Goal: Task Accomplishment & Management: Manage account settings

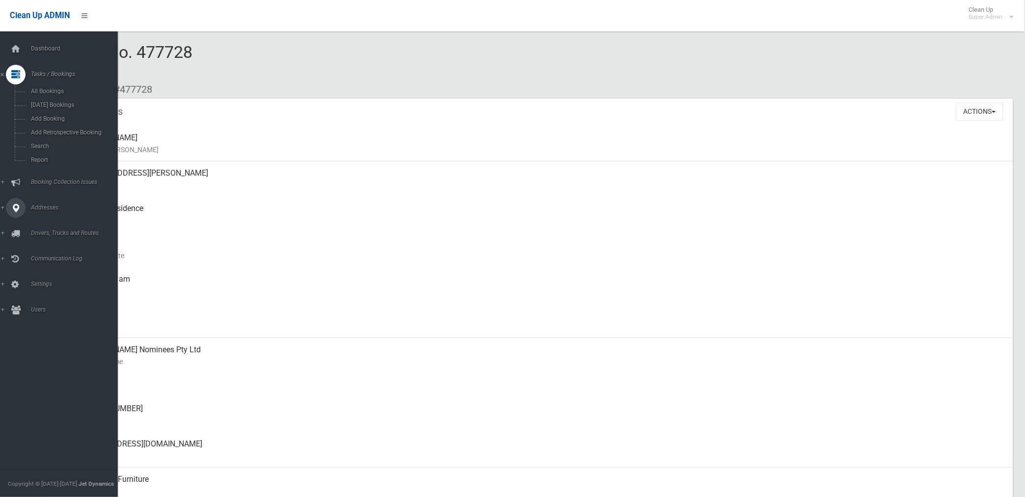
click at [47, 205] on span "Addresses" at bounding box center [77, 207] width 98 height 7
click at [47, 142] on span "All Addresses" at bounding box center [73, 142] width 90 height 7
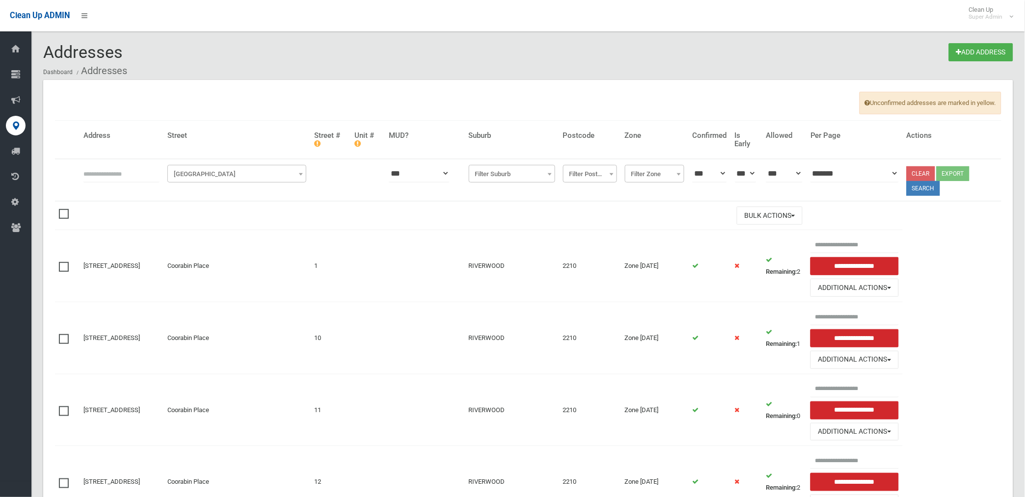
click at [130, 171] on input "text" at bounding box center [121, 173] width 76 height 18
type input "**********"
click button at bounding box center [0, 0] width 0 height 0
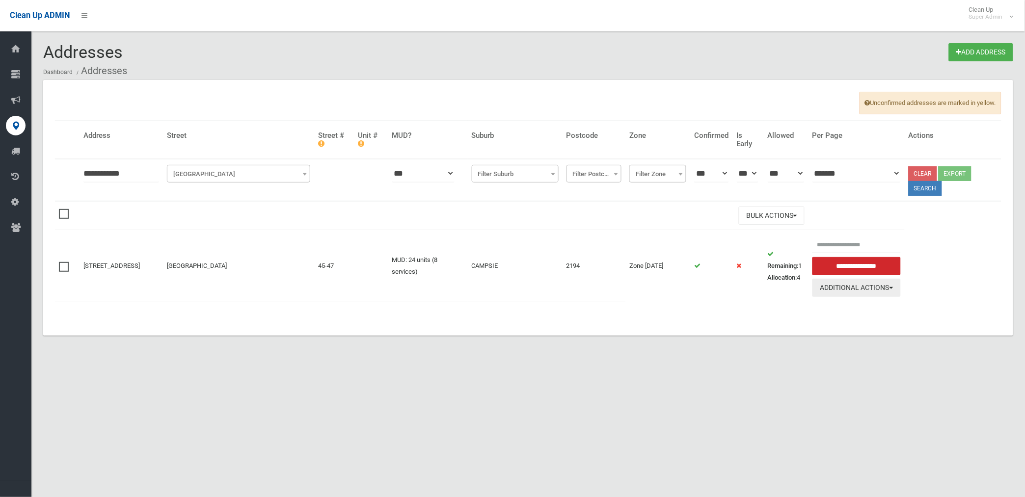
click at [852, 286] on button "Additional Actions" at bounding box center [857, 288] width 88 height 18
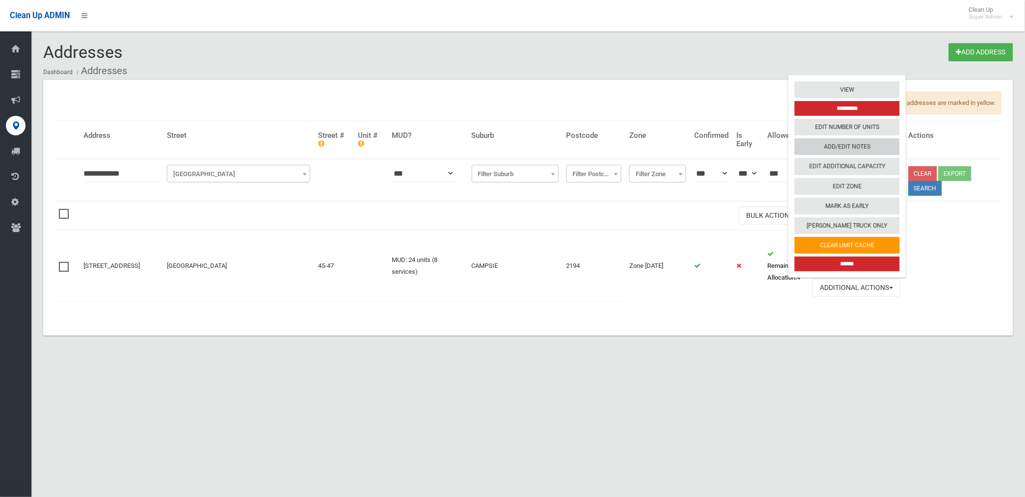
click at [846, 146] on link "Add/Edit Notes" at bounding box center [847, 146] width 105 height 17
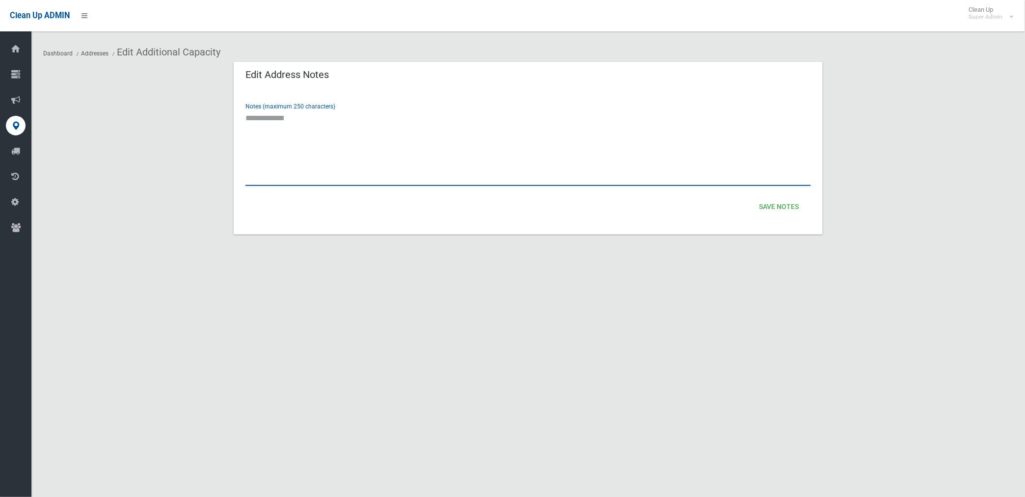
click at [258, 182] on textarea at bounding box center [528, 147] width 566 height 77
type textarea "**********"
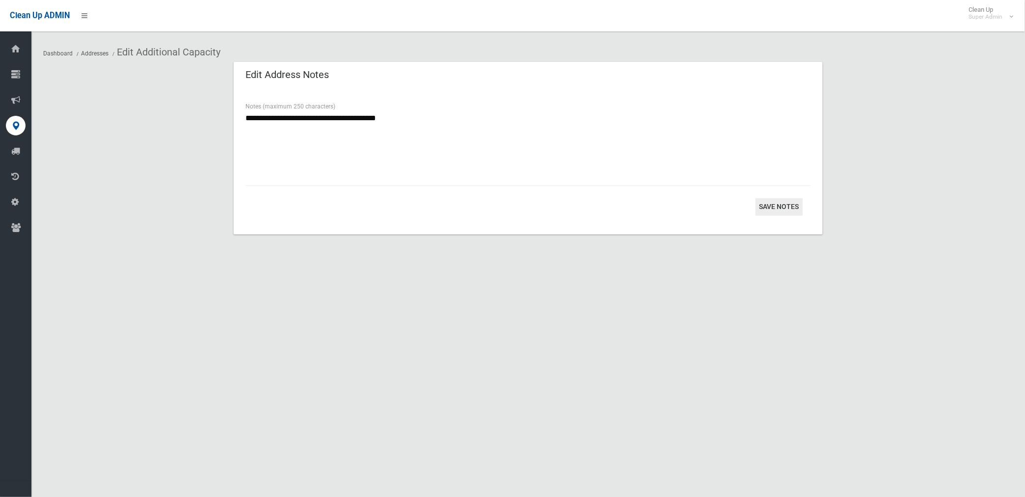
click at [788, 207] on button "Save Notes" at bounding box center [780, 207] width 48 height 18
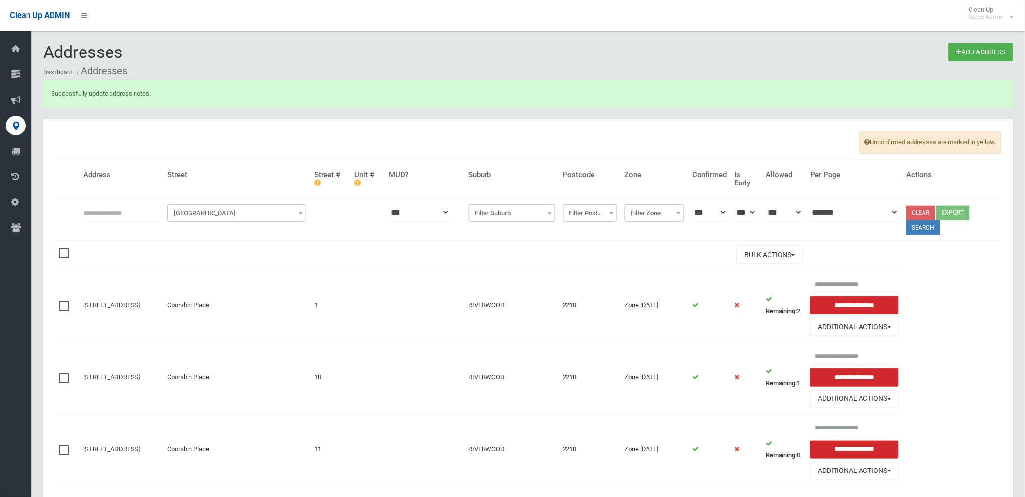
click at [128, 213] on input "text" at bounding box center [121, 213] width 76 height 18
click at [124, 213] on input "text" at bounding box center [121, 213] width 76 height 18
type input "********"
click button at bounding box center [0, 0] width 0 height 0
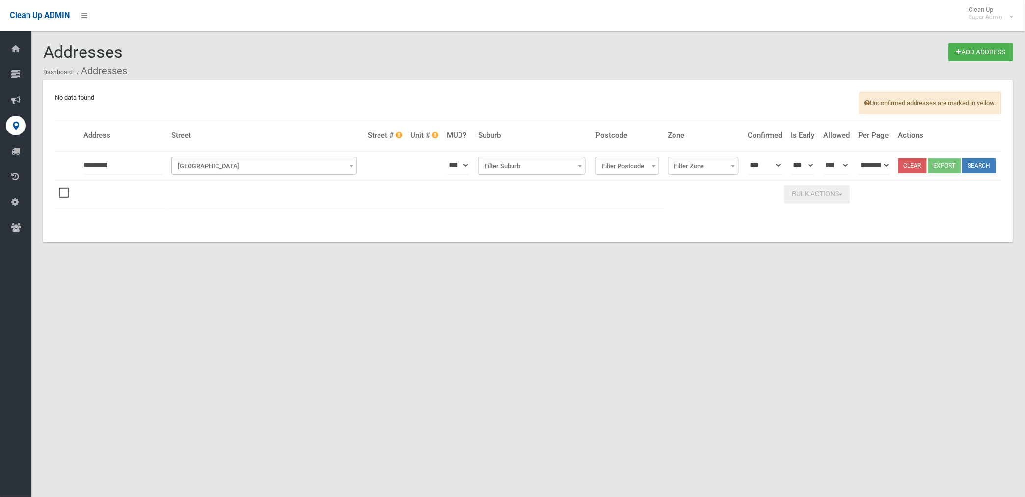
click at [139, 166] on input "********" at bounding box center [123, 166] width 80 height 18
type input "********"
click button at bounding box center [0, 0] width 0 height 0
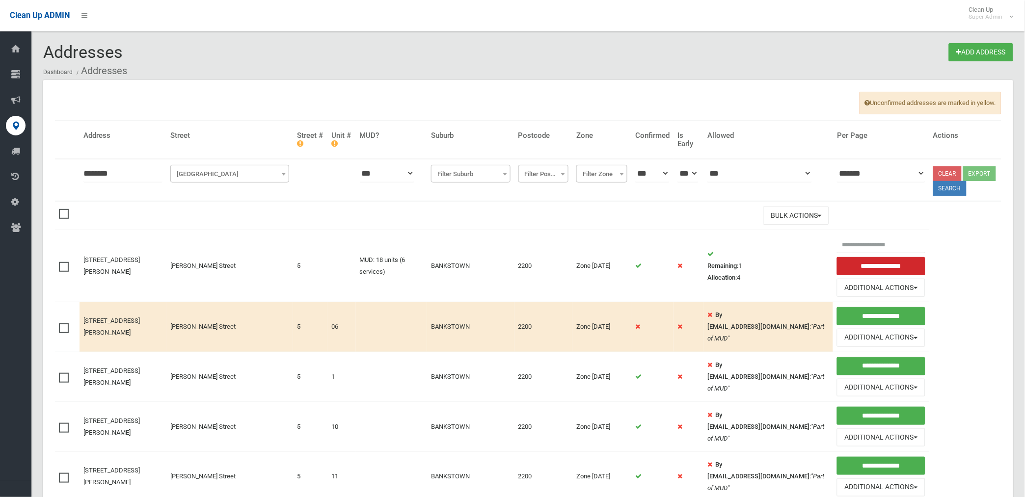
click at [83, 175] on input "********" at bounding box center [122, 173] width 79 height 18
type input "******"
click button at bounding box center [0, 0] width 0 height 0
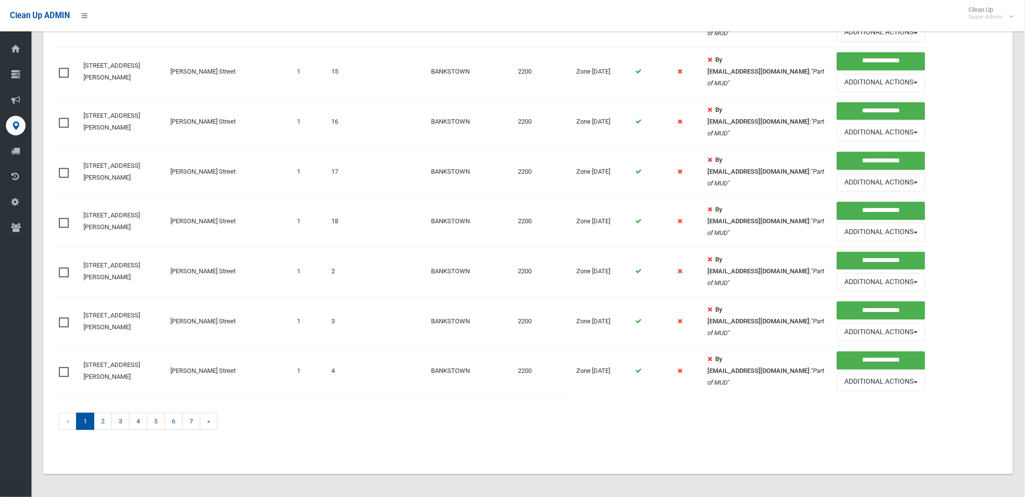
scroll to position [609, 0]
click at [120, 421] on link "3" at bounding box center [120, 420] width 18 height 17
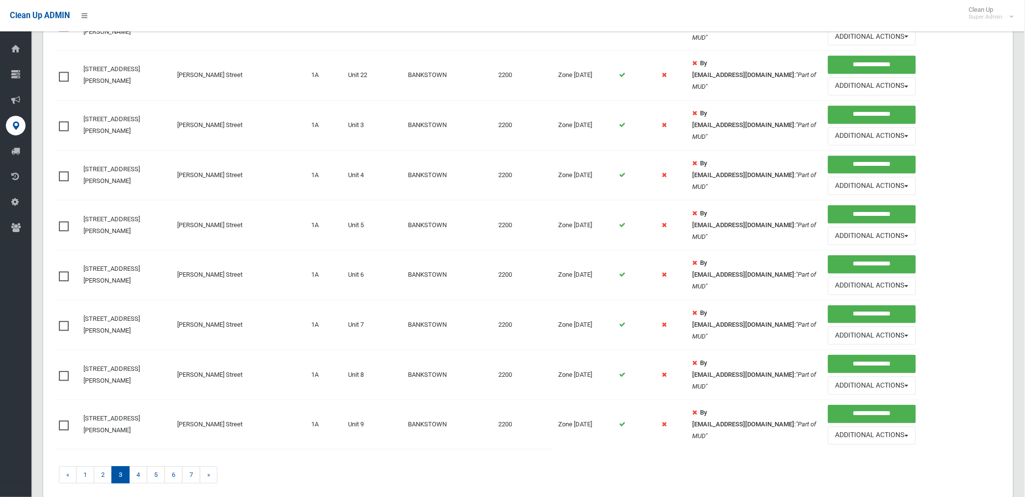
scroll to position [587, 0]
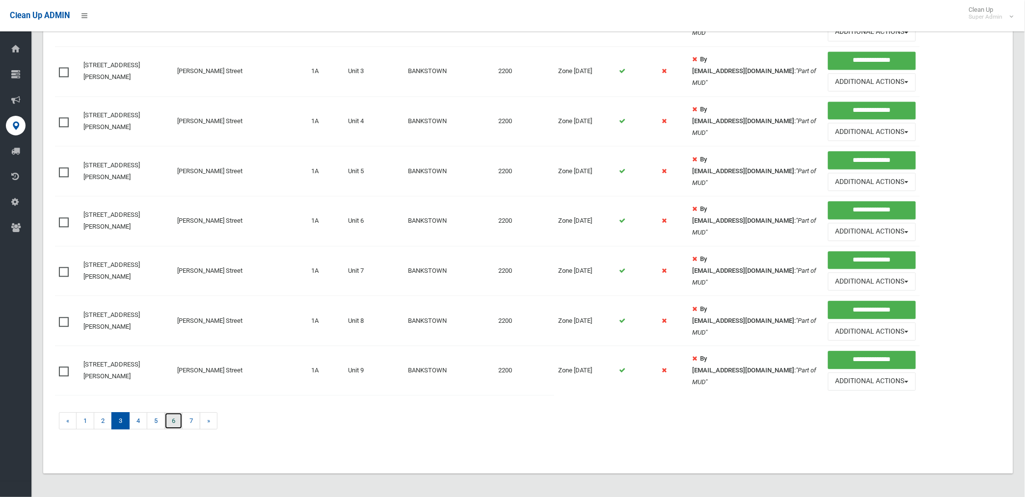
click at [177, 421] on link "6" at bounding box center [173, 420] width 18 height 17
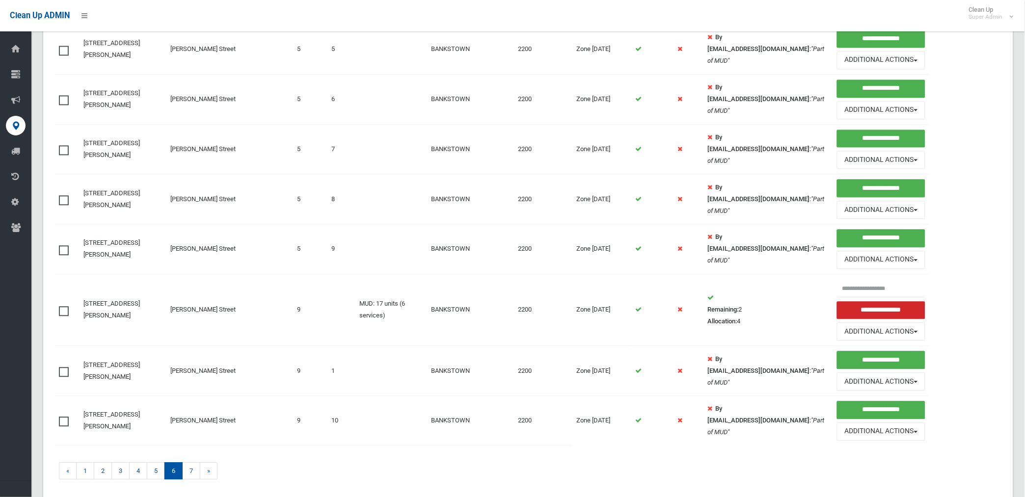
scroll to position [600, 0]
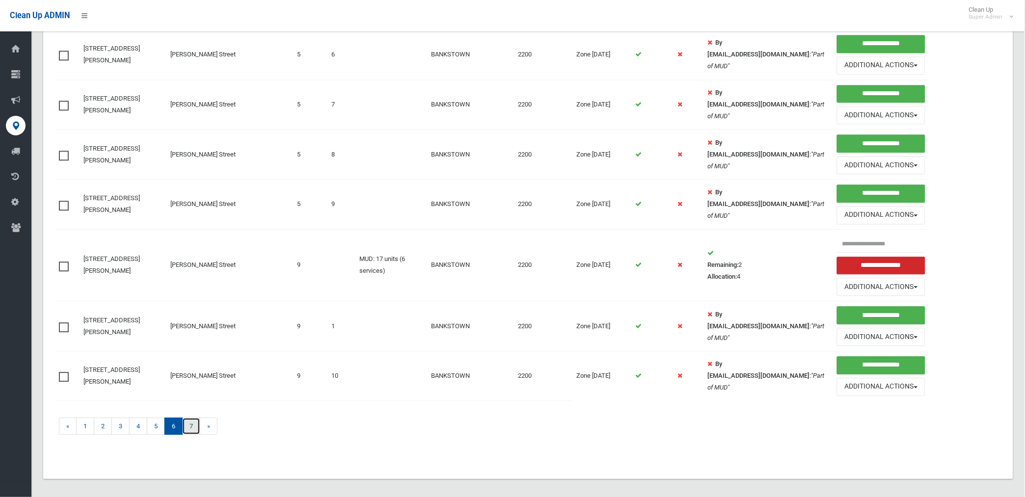
click at [189, 429] on link "7" at bounding box center [191, 426] width 18 height 17
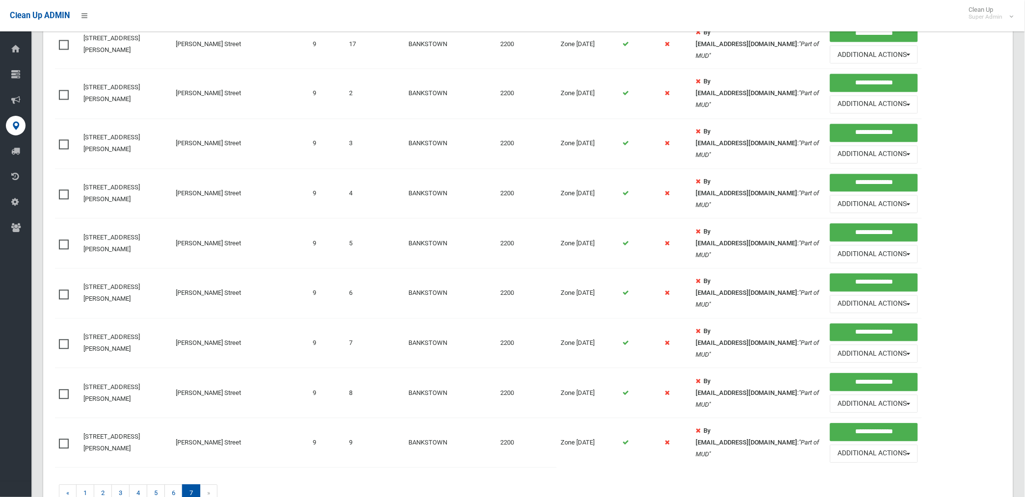
scroll to position [587, 0]
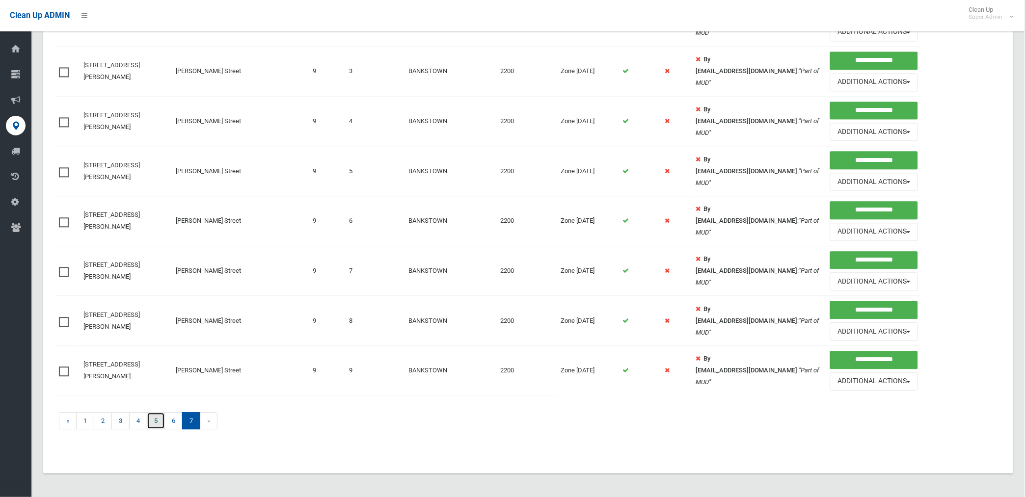
click at [155, 420] on link "5" at bounding box center [156, 420] width 18 height 17
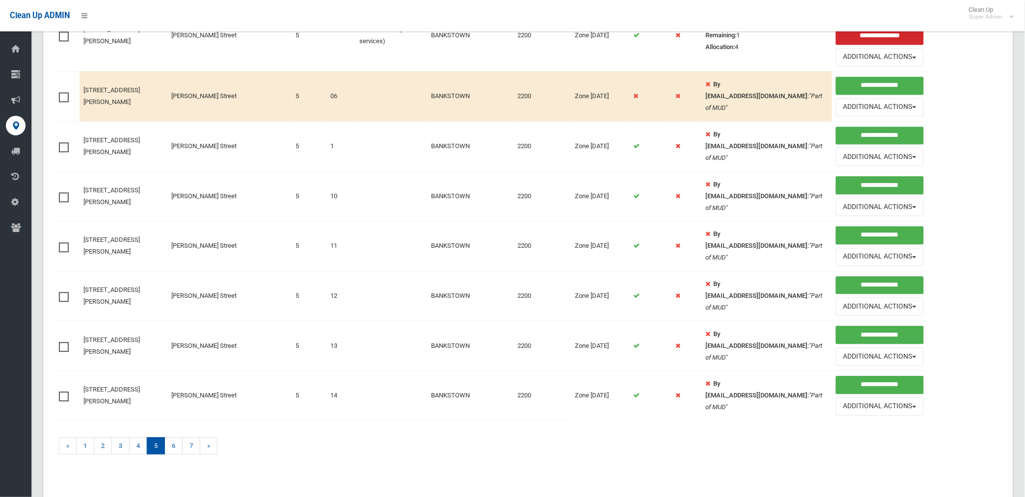
scroll to position [609, 0]
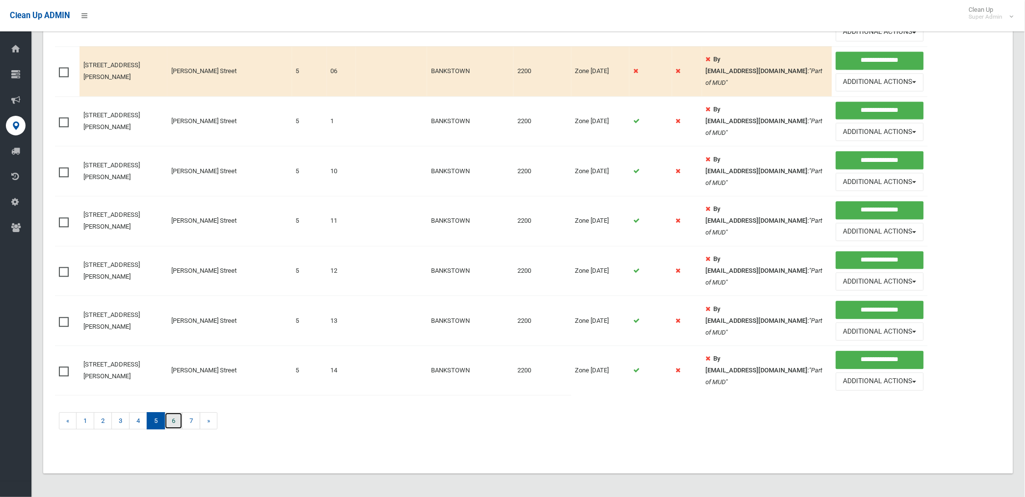
click at [173, 420] on link "6" at bounding box center [173, 420] width 18 height 17
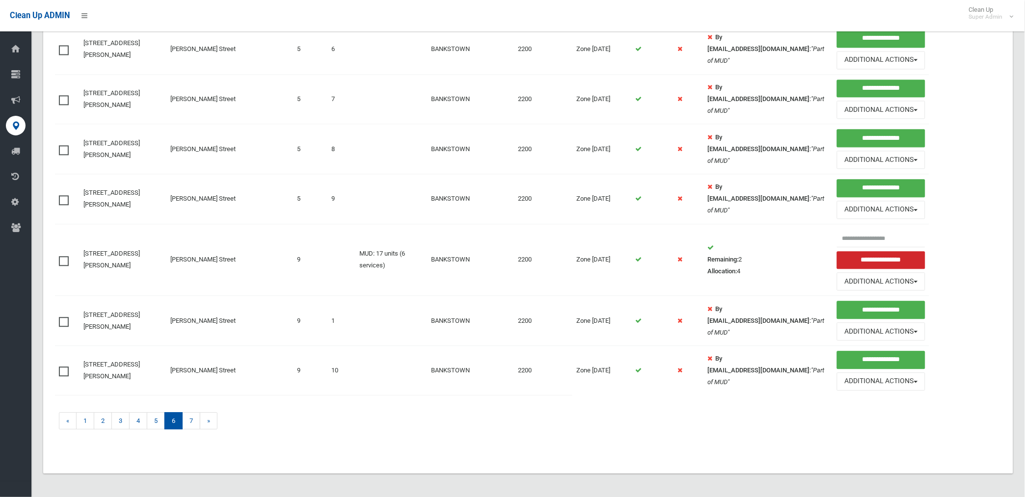
scroll to position [609, 0]
click at [190, 422] on link "7" at bounding box center [191, 420] width 18 height 17
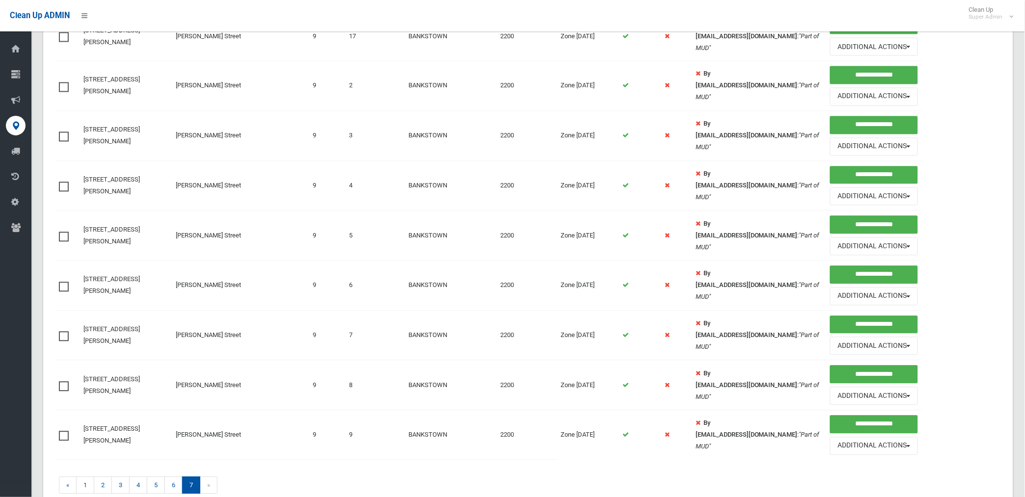
scroll to position [587, 0]
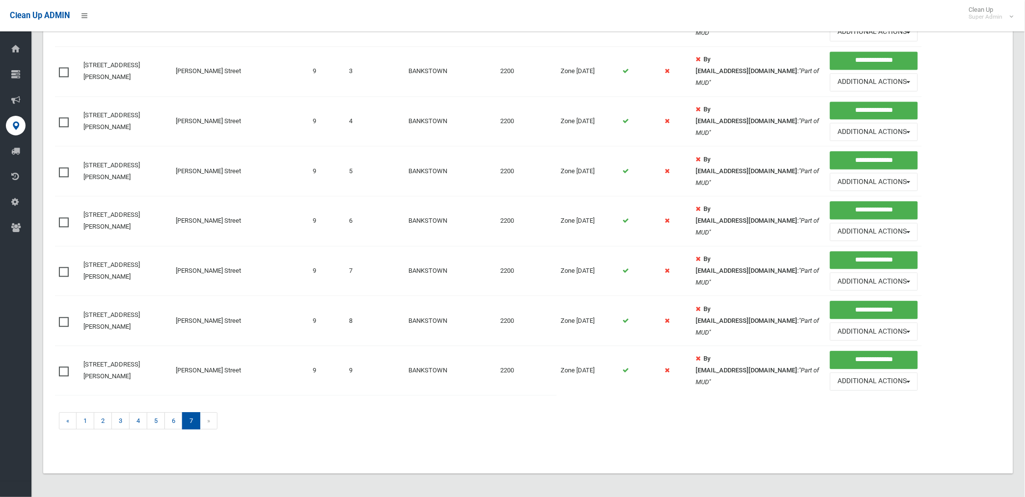
drag, startPoint x: 66, startPoint y: 372, endPoint x: 65, endPoint y: 351, distance: 21.1
click at [65, 367] on span at bounding box center [66, 367] width 15 height 0
drag, startPoint x: 64, startPoint y: 321, endPoint x: 66, endPoint y: 310, distance: 11.0
click at [64, 317] on span at bounding box center [66, 317] width 15 height 0
click at [64, 265] on label at bounding box center [66, 271] width 15 height 12
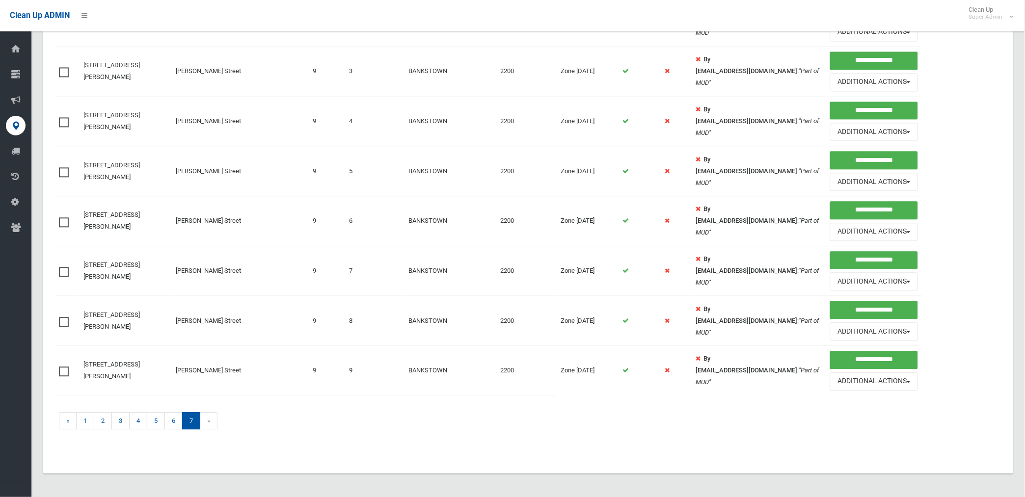
drag, startPoint x: 64, startPoint y: 264, endPoint x: 65, endPoint y: 212, distance: 51.6
click at [65, 212] on td at bounding box center [67, 221] width 25 height 50
drag, startPoint x: 65, startPoint y: 212, endPoint x: 62, endPoint y: 163, distance: 49.7
click at [60, 167] on span at bounding box center [66, 167] width 15 height 0
click at [62, 117] on span at bounding box center [66, 117] width 15 height 0
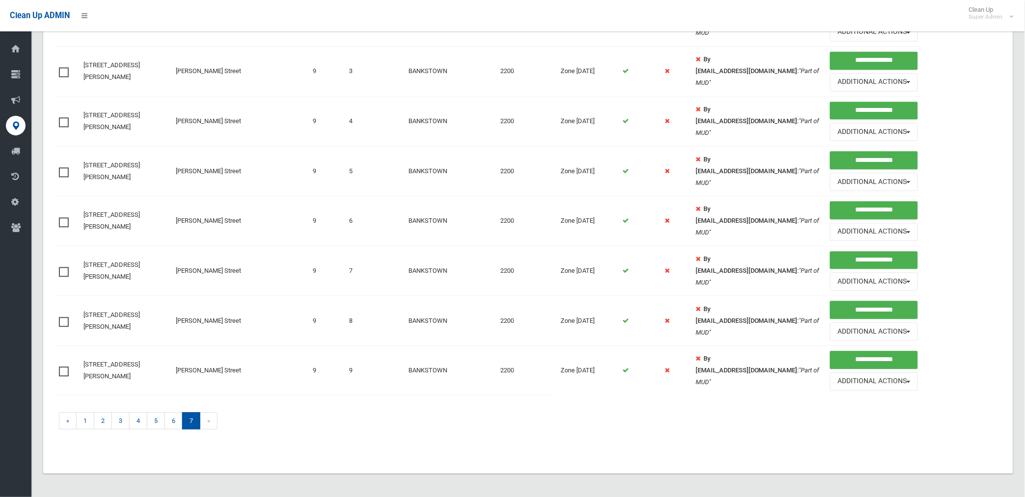
drag, startPoint x: 62, startPoint y: 219, endPoint x: 64, endPoint y: 130, distance: 89.4
click at [62, 217] on span at bounding box center [66, 217] width 15 height 0
click at [65, 67] on span at bounding box center [66, 67] width 15 height 0
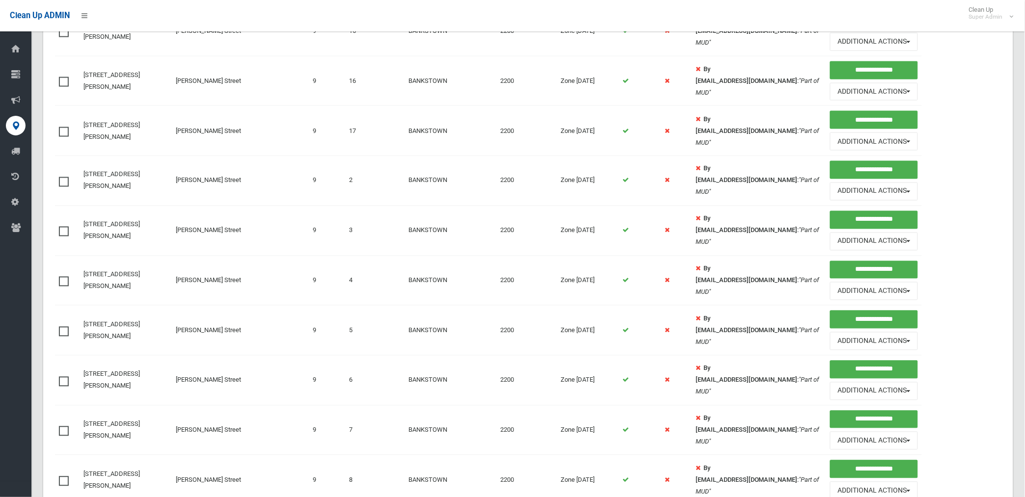
scroll to position [369, 0]
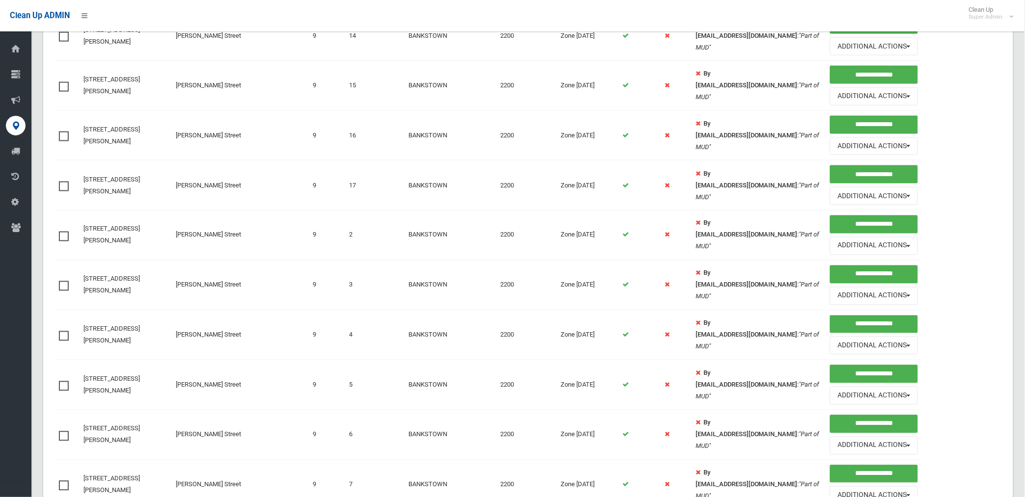
drag, startPoint x: 61, startPoint y: 239, endPoint x: 56, endPoint y: 195, distance: 44.0
click at [61, 232] on span at bounding box center [66, 232] width 15 height 0
drag, startPoint x: 64, startPoint y: 185, endPoint x: 59, endPoint y: 169, distance: 16.3
click at [62, 182] on span at bounding box center [66, 182] width 15 height 0
drag, startPoint x: 61, startPoint y: 139, endPoint x: 64, endPoint y: 120, distance: 19.0
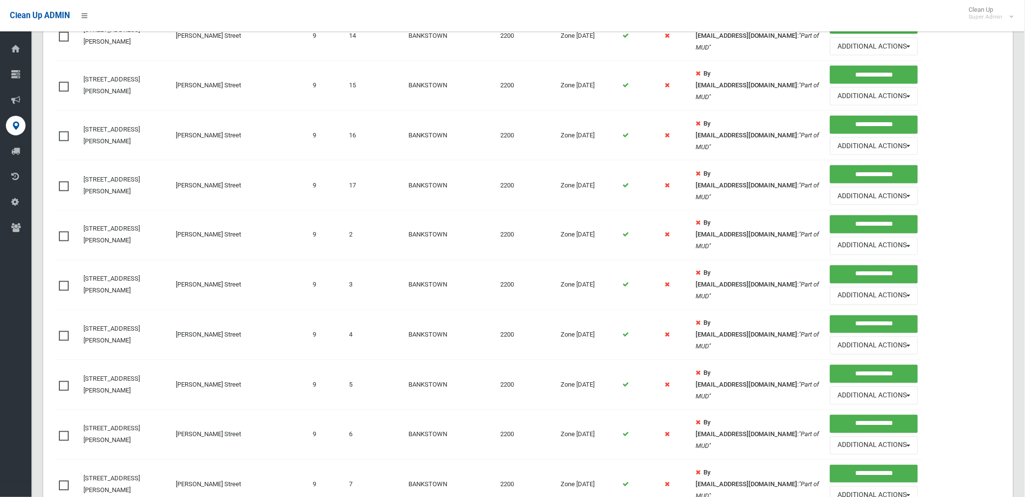
click at [61, 132] on span at bounding box center [66, 132] width 15 height 0
click at [66, 82] on span at bounding box center [66, 82] width 15 height 0
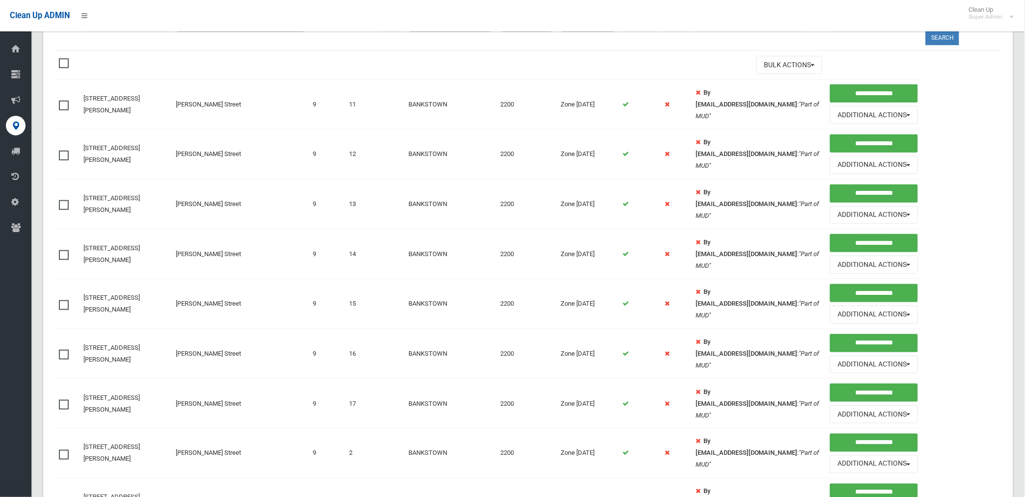
click at [61, 200] on span at bounding box center [66, 200] width 15 height 0
drag, startPoint x: 61, startPoint y: 155, endPoint x: 61, endPoint y: 145, distance: 9.8
click at [61, 145] on td at bounding box center [67, 155] width 25 height 50
drag, startPoint x: 61, startPoint y: 145, endPoint x: 79, endPoint y: 114, distance: 35.4
click at [63, 101] on span at bounding box center [66, 101] width 15 height 0
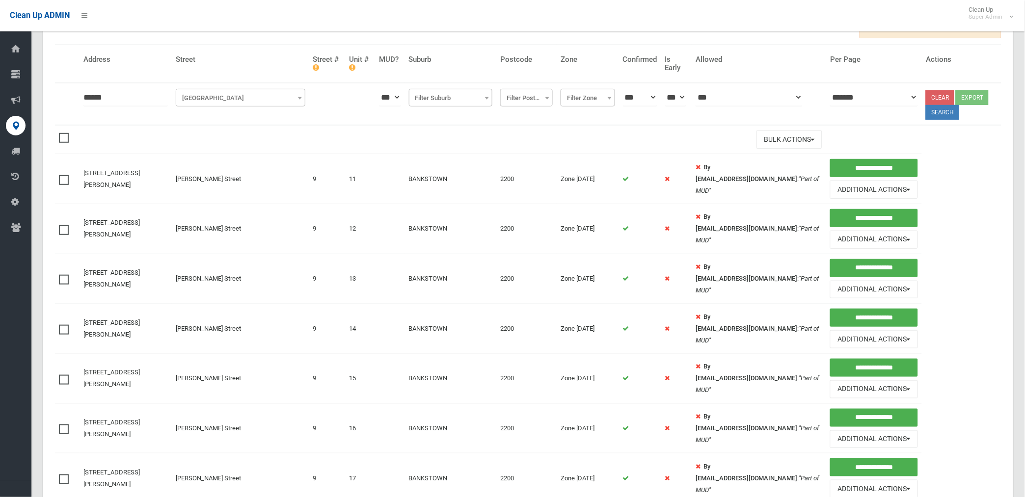
scroll to position [0, 0]
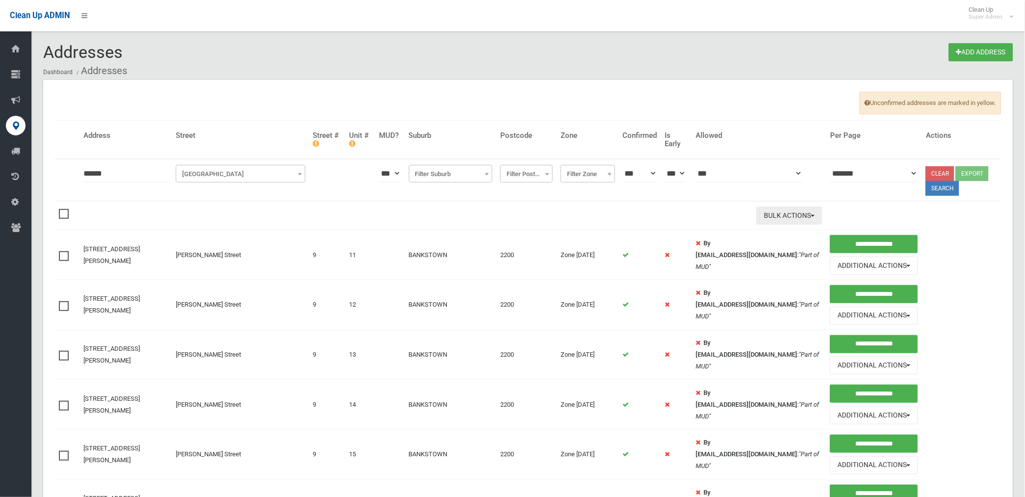
click at [781, 215] on button "Bulk Actions" at bounding box center [790, 216] width 66 height 18
click at [768, 233] on link "Delete Selected" at bounding box center [815, 236] width 117 height 17
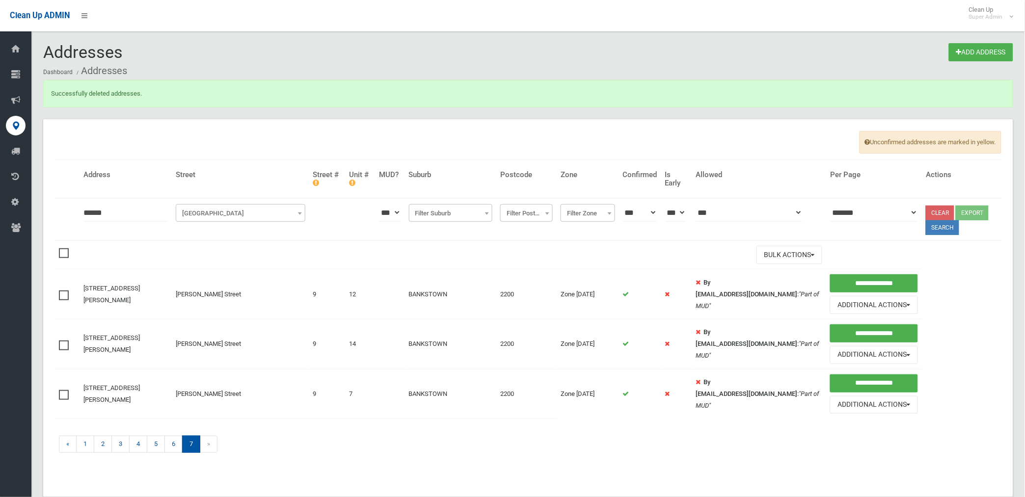
click at [62, 390] on span at bounding box center [66, 390] width 15 height 0
drag, startPoint x: 66, startPoint y: 344, endPoint x: 64, endPoint y: 315, distance: 29.0
click at [66, 341] on span at bounding box center [66, 341] width 15 height 0
click at [63, 291] on span at bounding box center [66, 291] width 15 height 0
click at [775, 254] on button "Bulk Actions" at bounding box center [790, 255] width 66 height 18
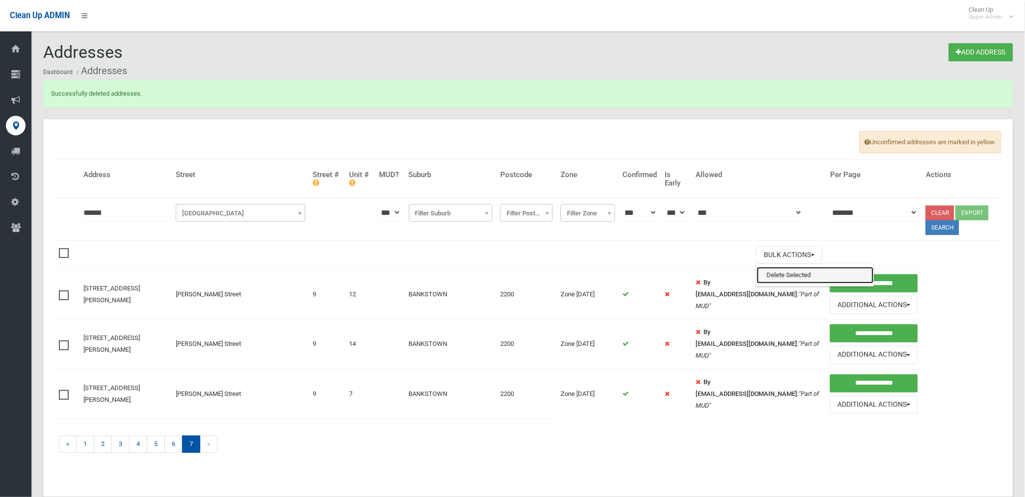
click at [774, 277] on link "Delete Selected" at bounding box center [815, 275] width 117 height 17
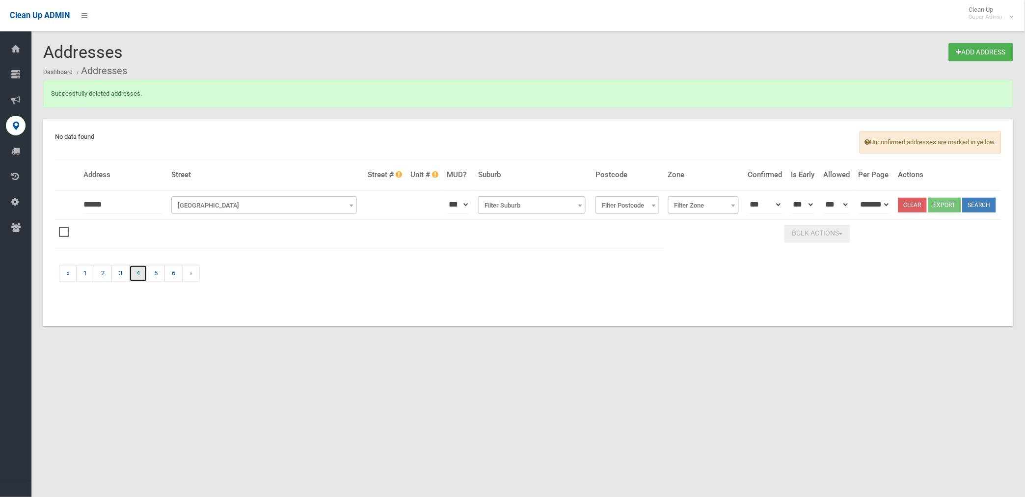
click at [136, 274] on link "4" at bounding box center [138, 273] width 18 height 17
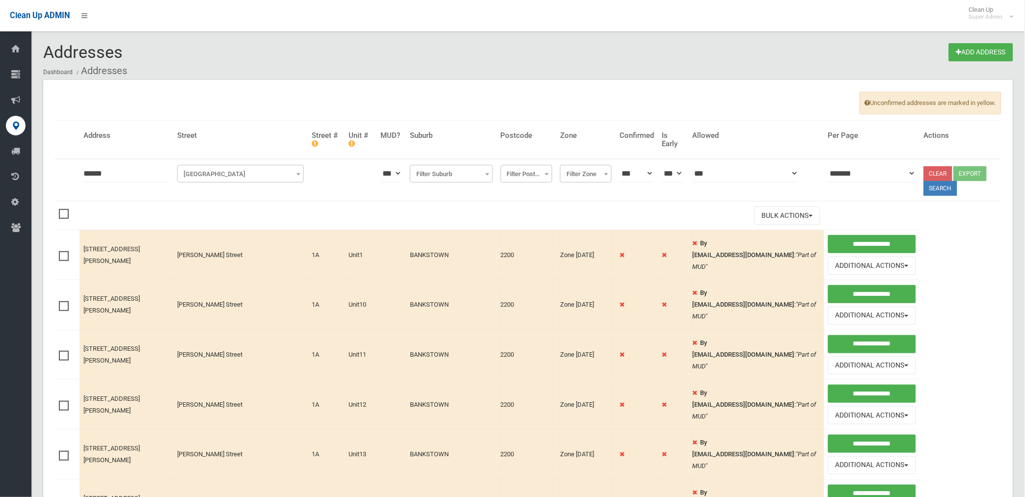
click at [61, 251] on span at bounding box center [66, 251] width 15 height 0
click at [66, 301] on span at bounding box center [66, 301] width 15 height 0
click at [60, 351] on span at bounding box center [66, 351] width 15 height 0
click at [65, 401] on span at bounding box center [66, 401] width 15 height 0
click at [62, 451] on span at bounding box center [66, 451] width 15 height 0
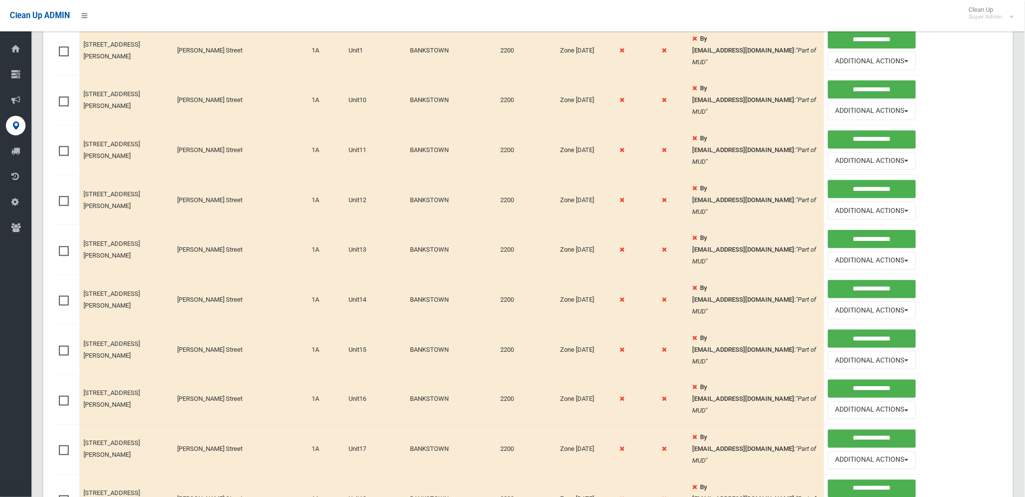
scroll to position [218, 0]
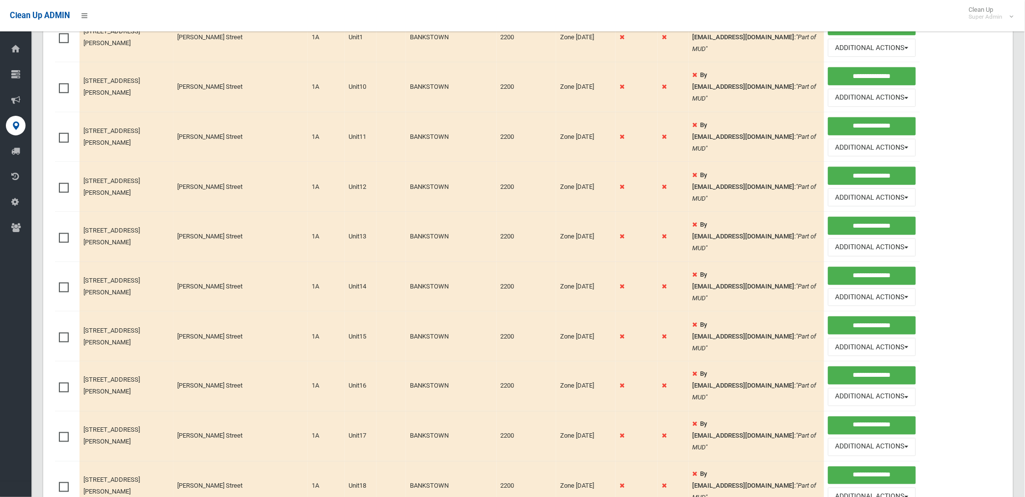
click at [64, 283] on span at bounding box center [66, 283] width 15 height 0
click at [60, 333] on span at bounding box center [66, 333] width 15 height 0
drag, startPoint x: 62, startPoint y: 387, endPoint x: 68, endPoint y: 426, distance: 39.2
click at [64, 383] on span at bounding box center [66, 383] width 15 height 0
click at [67, 433] on label at bounding box center [66, 437] width 15 height 12
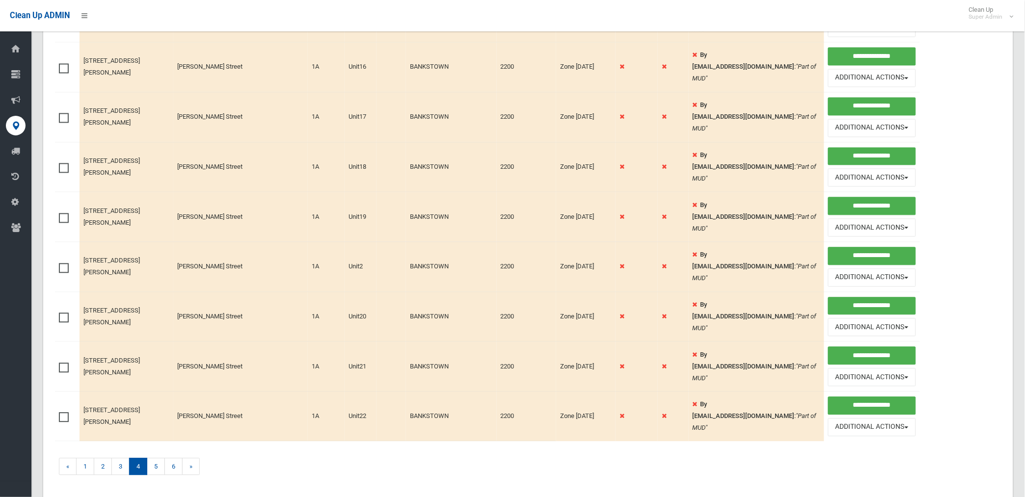
scroll to position [545, 0]
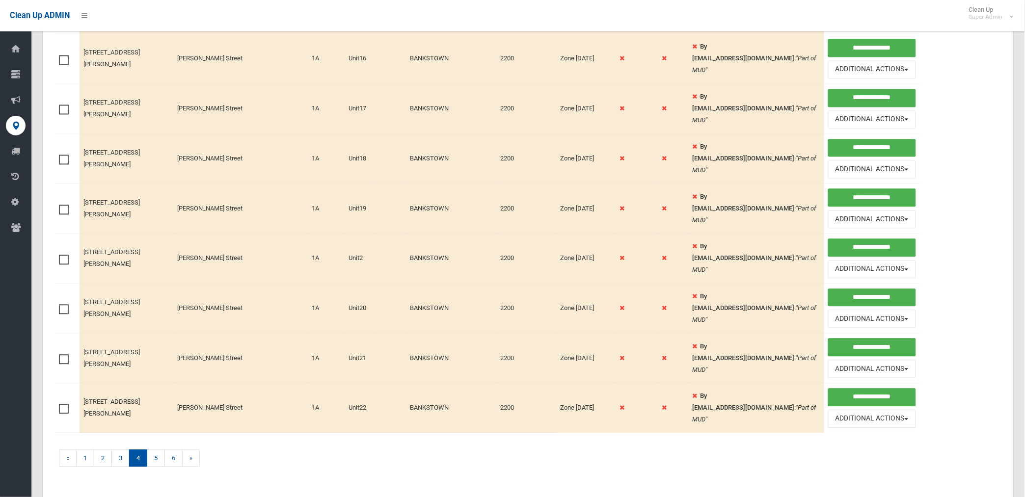
drag, startPoint x: 64, startPoint y: 163, endPoint x: 67, endPoint y: 205, distance: 41.9
click at [64, 155] on span at bounding box center [66, 155] width 15 height 0
click at [59, 205] on span at bounding box center [66, 205] width 15 height 0
drag, startPoint x: 64, startPoint y: 261, endPoint x: 64, endPoint y: 312, distance: 51.6
click at [64, 255] on span at bounding box center [66, 255] width 15 height 0
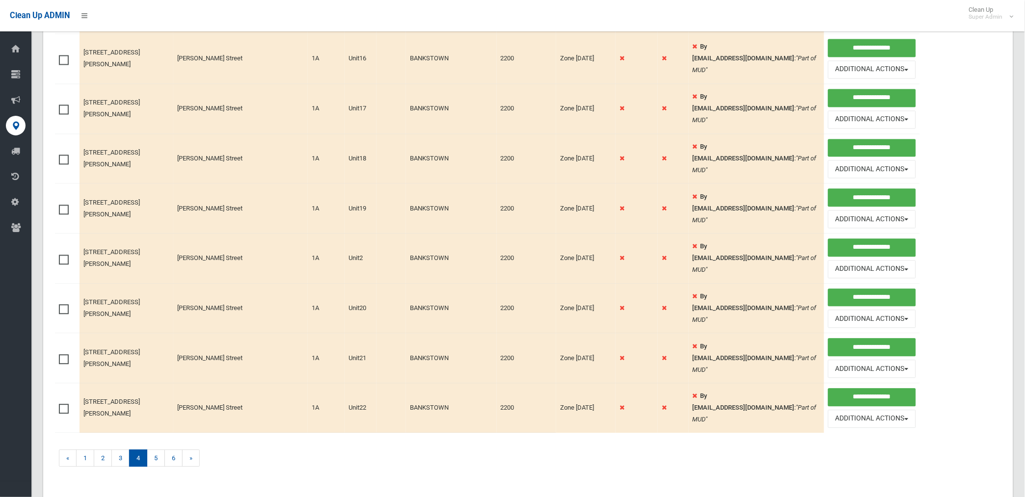
click at [61, 318] on td at bounding box center [67, 309] width 25 height 50
drag, startPoint x: 62, startPoint y: 367, endPoint x: 62, endPoint y: 336, distance: 30.9
click at [62, 355] on span at bounding box center [66, 355] width 15 height 0
click at [66, 305] on span at bounding box center [66, 305] width 15 height 0
click at [67, 405] on span at bounding box center [66, 405] width 15 height 0
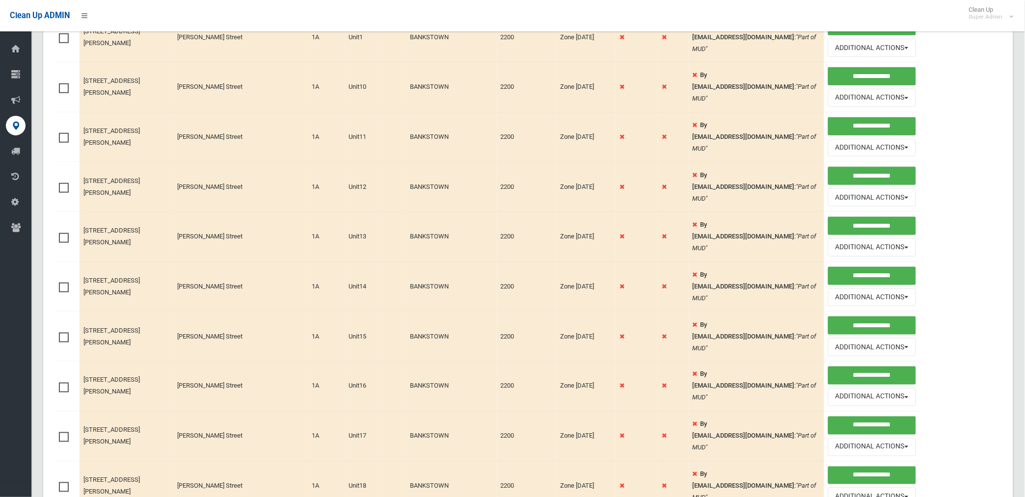
scroll to position [0, 0]
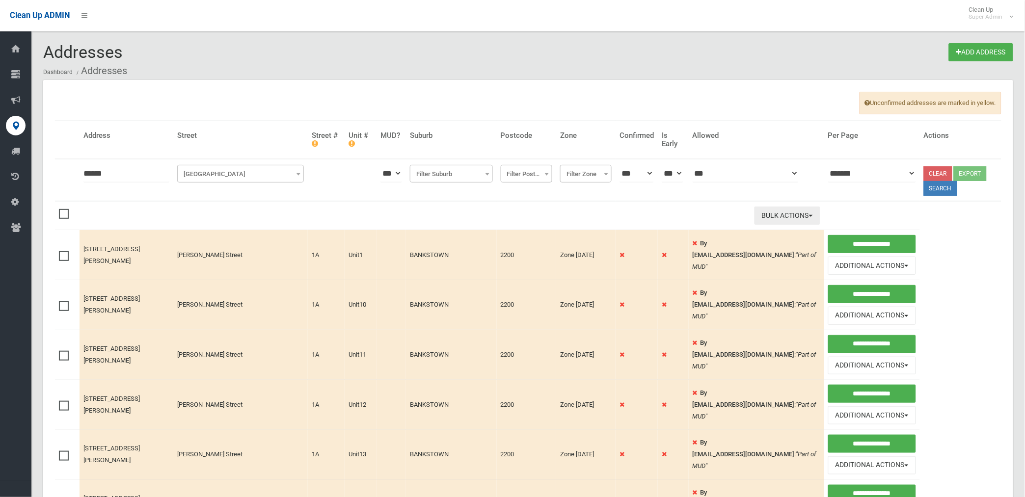
click at [779, 214] on button "Bulk Actions" at bounding box center [788, 216] width 66 height 18
click at [764, 235] on link "Delete Selected" at bounding box center [813, 236] width 117 height 17
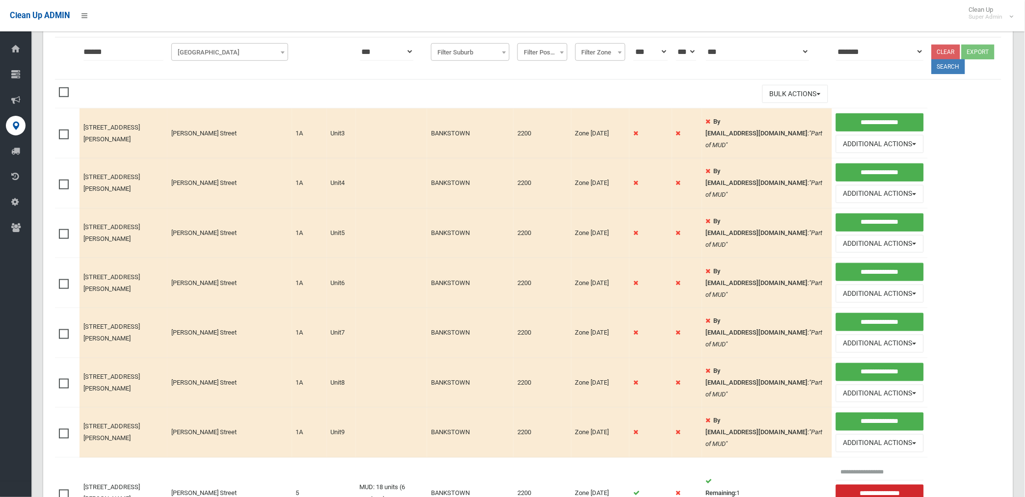
scroll to position [163, 0]
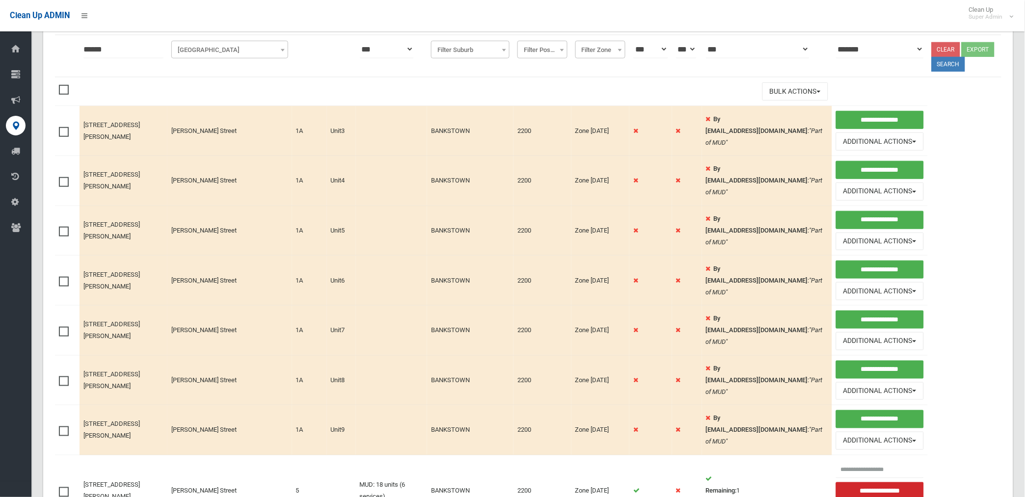
click at [65, 127] on span at bounding box center [66, 127] width 15 height 0
drag, startPoint x: 64, startPoint y: 180, endPoint x: 70, endPoint y: 212, distance: 32.9
click at [64, 177] on span at bounding box center [66, 177] width 15 height 0
drag, startPoint x: 68, startPoint y: 232, endPoint x: 67, endPoint y: 239, distance: 7.4
click at [68, 227] on span at bounding box center [66, 227] width 15 height 0
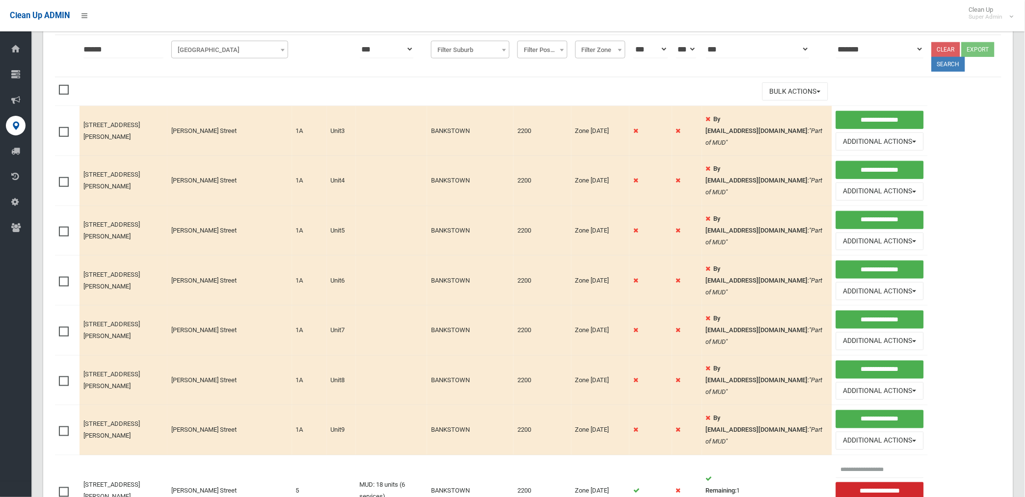
click at [67, 277] on span at bounding box center [66, 277] width 15 height 0
click at [64, 327] on span at bounding box center [66, 327] width 15 height 0
drag, startPoint x: 63, startPoint y: 381, endPoint x: 68, endPoint y: 412, distance: 31.3
click at [66, 393] on td at bounding box center [67, 380] width 25 height 50
click at [68, 427] on span at bounding box center [66, 427] width 15 height 0
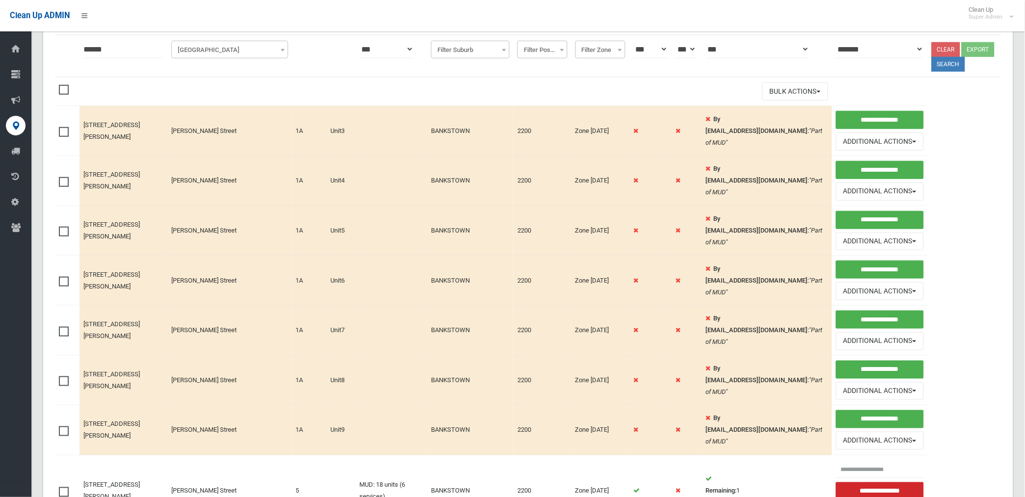
click at [67, 377] on span at bounding box center [66, 377] width 15 height 0
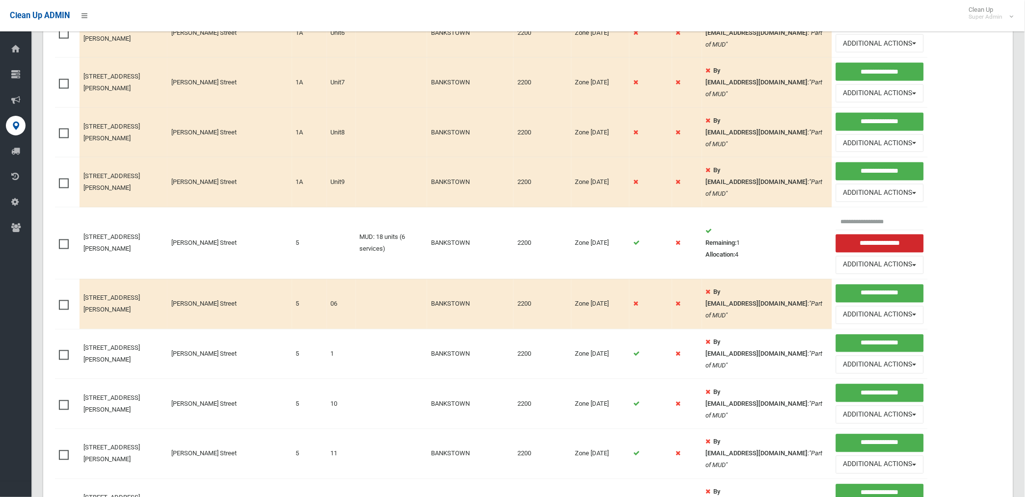
scroll to position [436, 0]
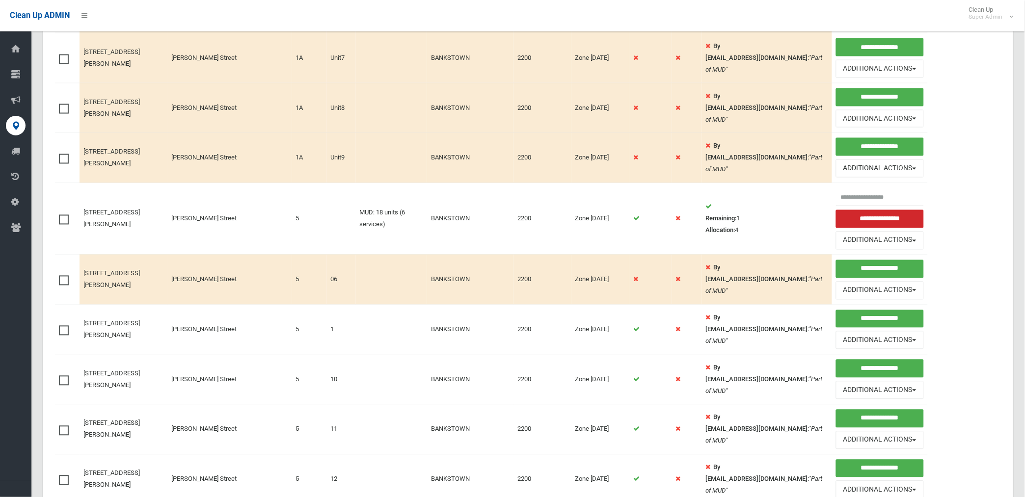
click at [65, 276] on span at bounding box center [66, 276] width 15 height 0
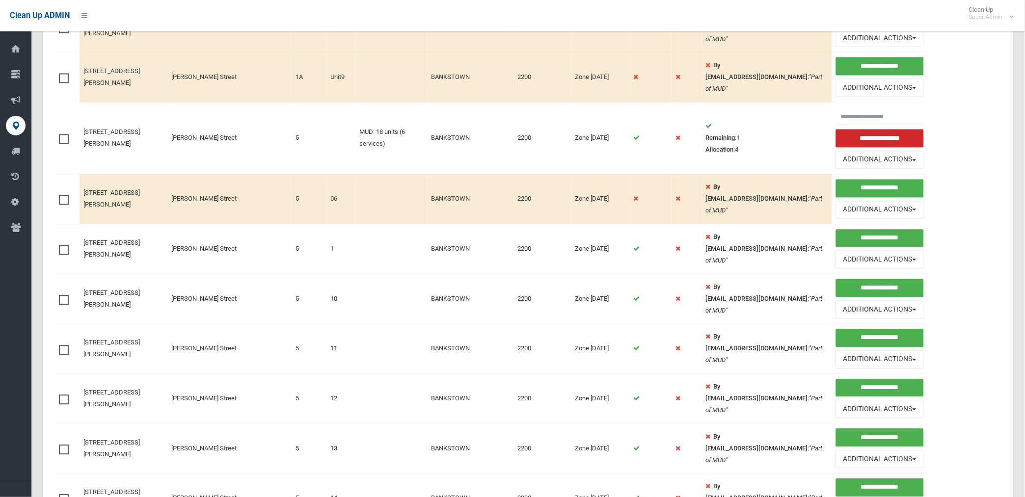
scroll to position [545, 0]
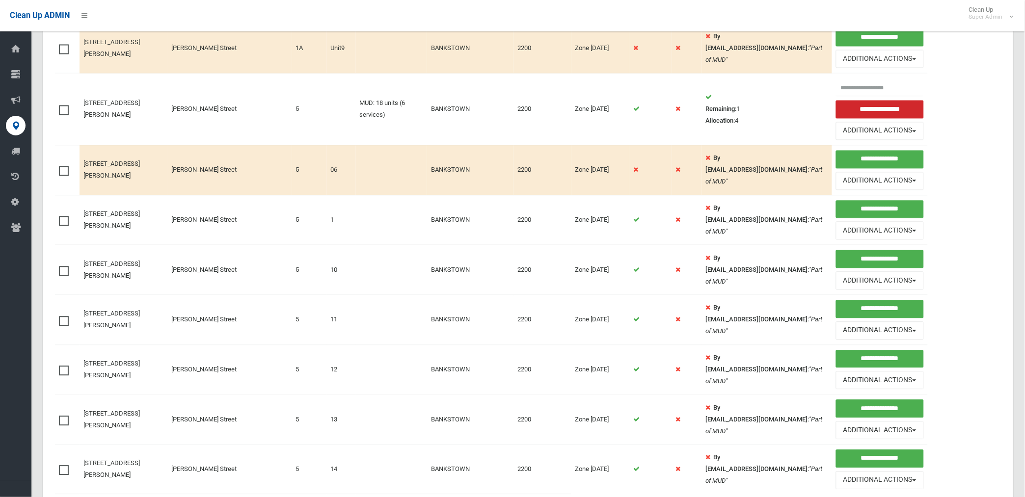
click at [61, 217] on span at bounding box center [66, 217] width 15 height 0
click at [61, 267] on span at bounding box center [66, 267] width 15 height 0
click at [64, 317] on span at bounding box center [66, 317] width 15 height 0
click at [62, 366] on span at bounding box center [66, 366] width 15 height 0
drag, startPoint x: 63, startPoint y: 429, endPoint x: 69, endPoint y: 426, distance: 6.6
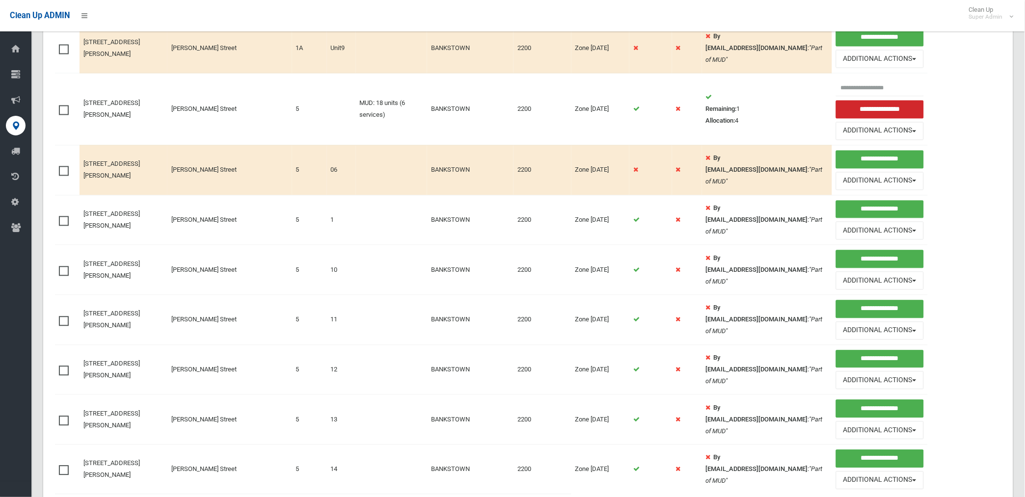
click at [64, 416] on span at bounding box center [66, 416] width 15 height 0
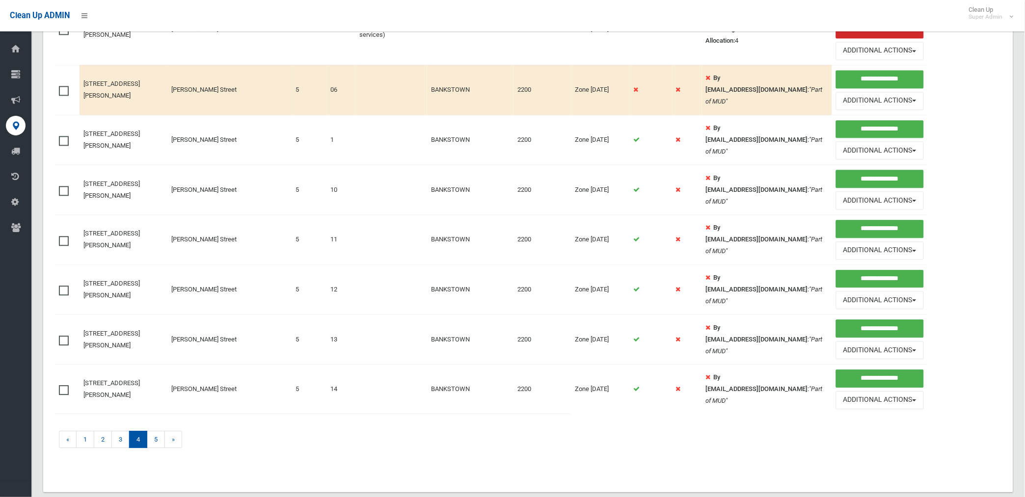
scroll to position [649, 0]
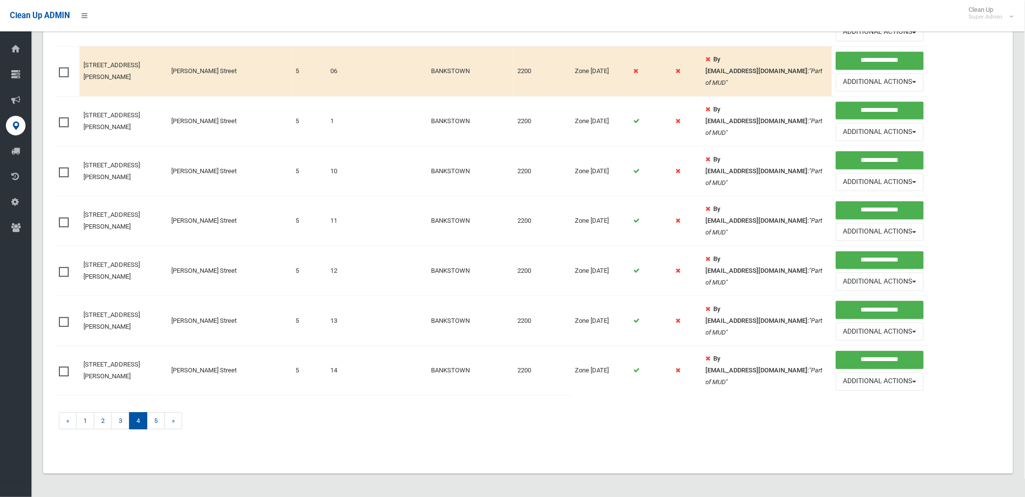
click at [62, 367] on span at bounding box center [66, 367] width 15 height 0
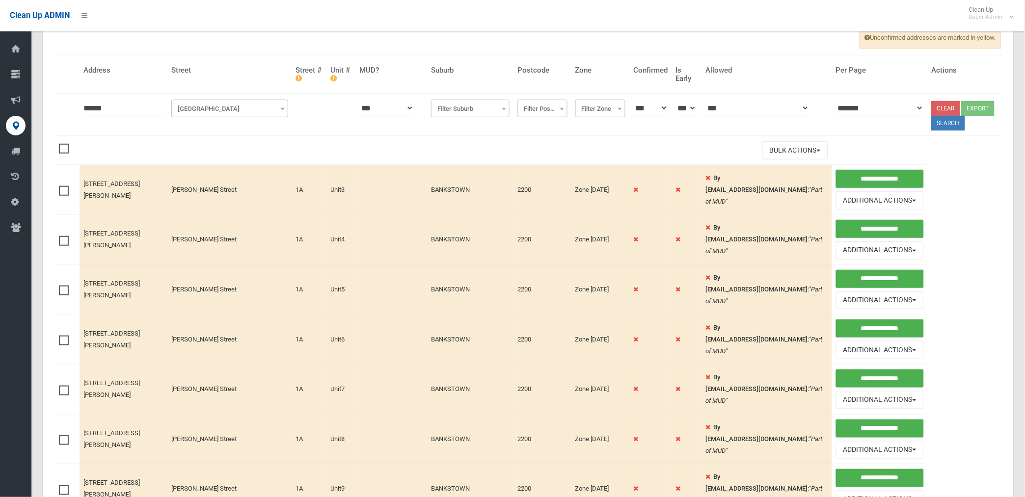
scroll to position [0, 0]
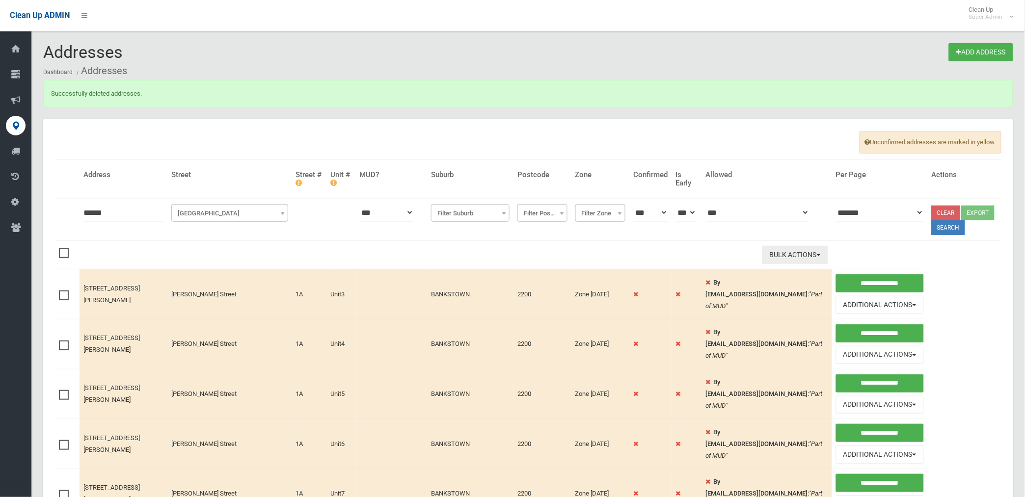
click at [781, 254] on button "Bulk Actions" at bounding box center [795, 255] width 66 height 18
click at [767, 272] on link "Delete Selected" at bounding box center [821, 275] width 117 height 17
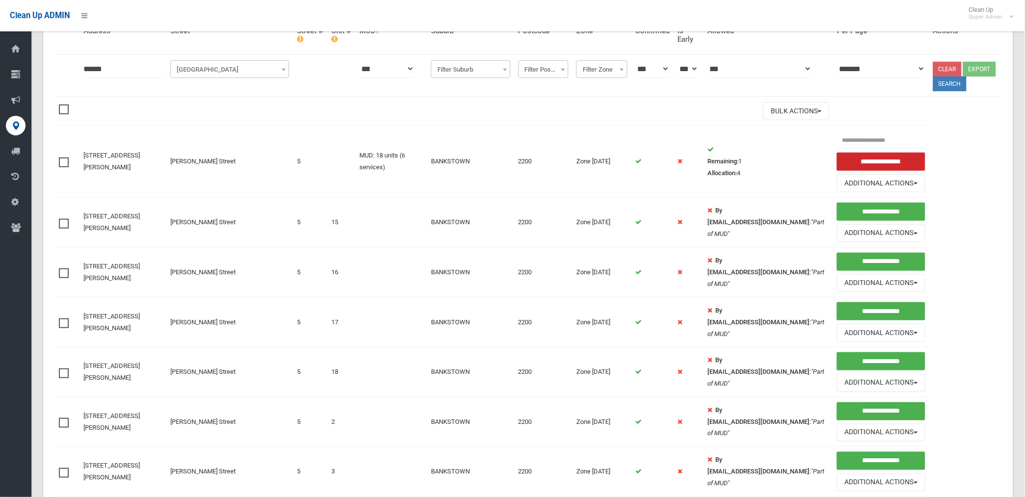
scroll to position [163, 0]
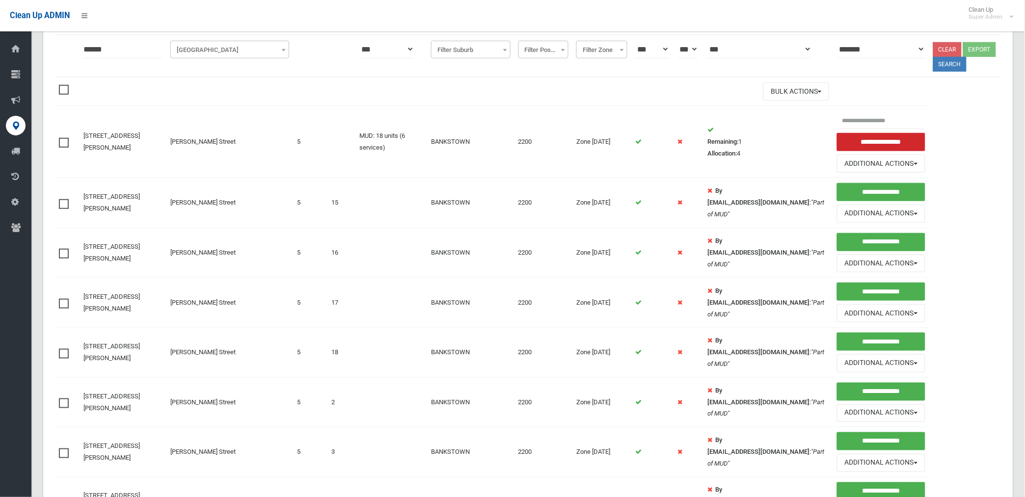
click at [64, 199] on span at bounding box center [66, 199] width 15 height 0
click at [61, 249] on span at bounding box center [66, 249] width 15 height 0
click at [62, 299] on span at bounding box center [66, 299] width 15 height 0
click at [65, 349] on span at bounding box center [66, 349] width 15 height 0
click at [61, 399] on span at bounding box center [66, 399] width 15 height 0
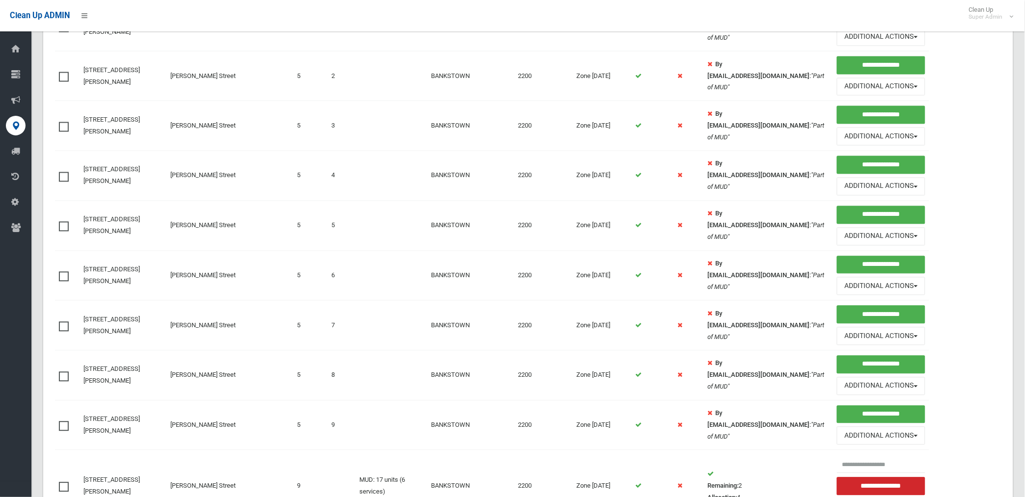
scroll to position [491, 0]
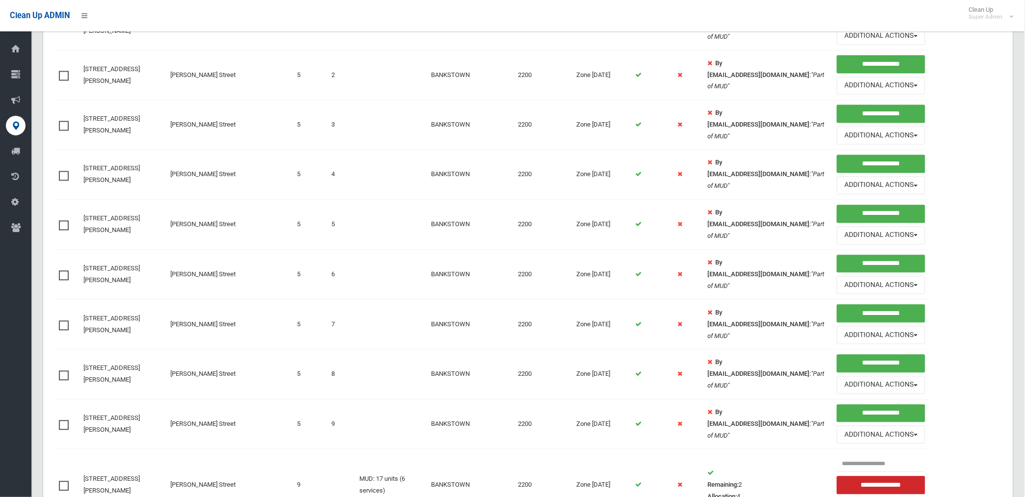
click at [60, 121] on span at bounding box center [66, 121] width 15 height 0
click at [61, 171] on span at bounding box center [66, 171] width 15 height 0
drag, startPoint x: 62, startPoint y: 226, endPoint x: 64, endPoint y: 236, distance: 10.6
click at [62, 221] on span at bounding box center [66, 221] width 15 height 0
drag, startPoint x: 67, startPoint y: 275, endPoint x: 67, endPoint y: 287, distance: 11.3
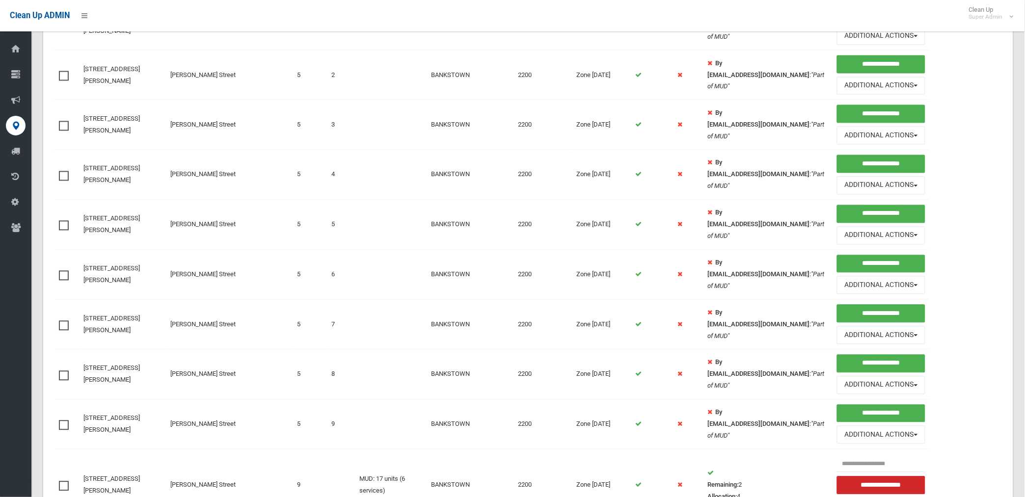
click at [67, 271] on span at bounding box center [66, 271] width 15 height 0
drag, startPoint x: 64, startPoint y: 330, endPoint x: 78, endPoint y: 369, distance: 41.0
click at [64, 321] on span at bounding box center [66, 321] width 15 height 0
click at [62, 371] on span at bounding box center [66, 371] width 15 height 0
click at [65, 421] on span at bounding box center [66, 421] width 15 height 0
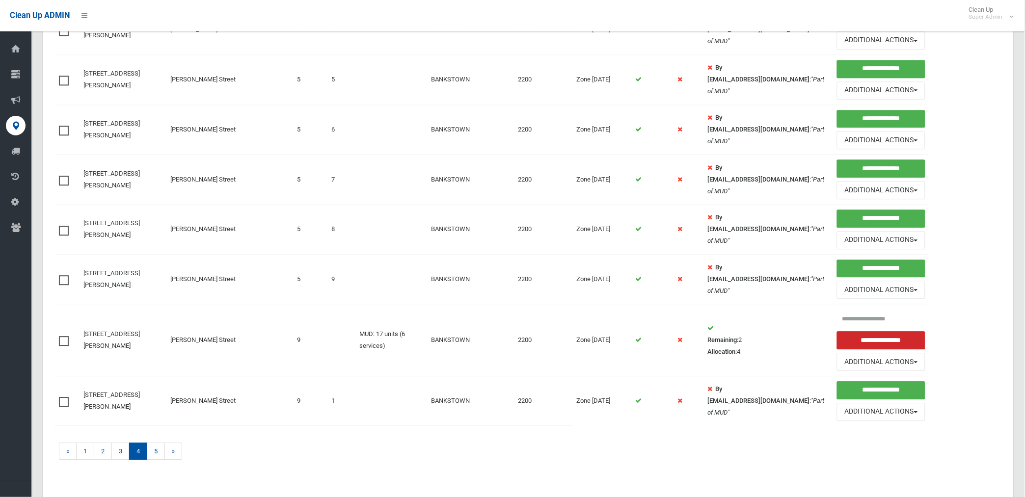
scroll to position [671, 0]
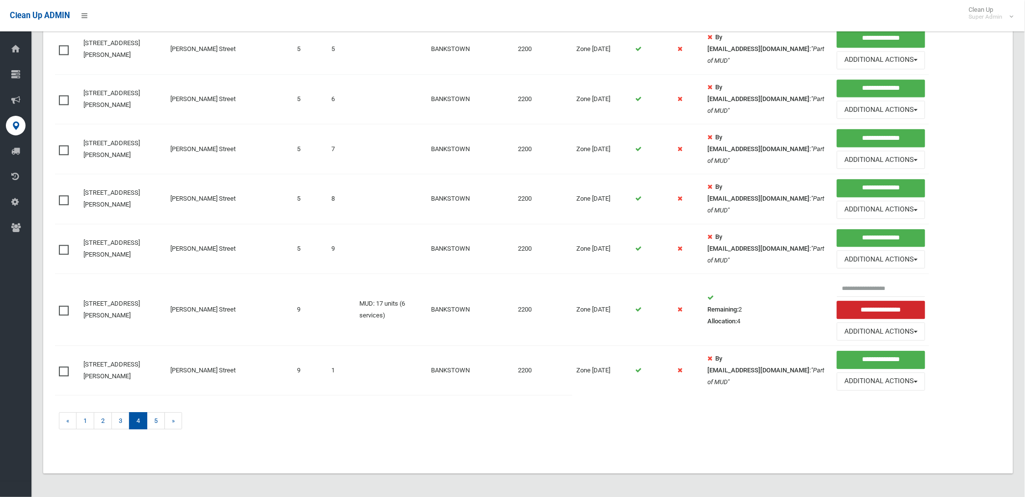
click at [64, 367] on span at bounding box center [66, 367] width 15 height 0
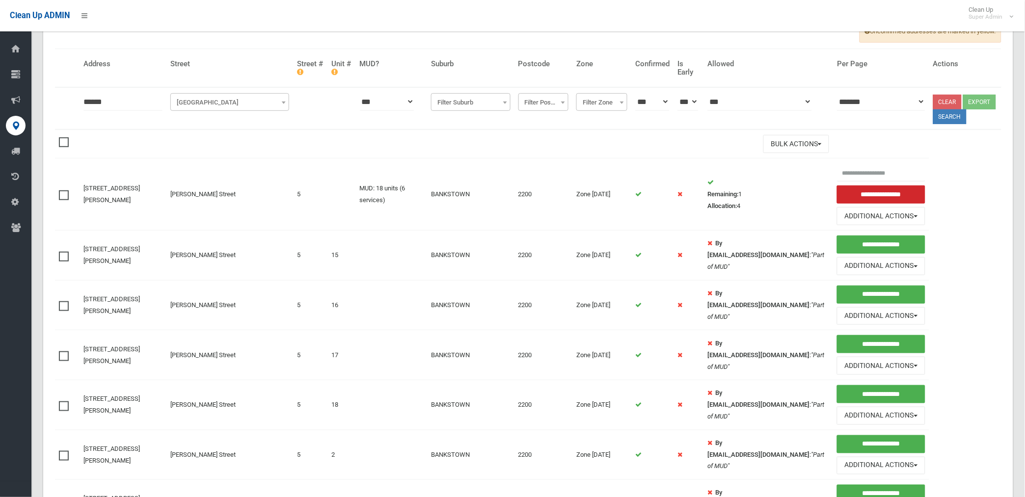
scroll to position [0, 0]
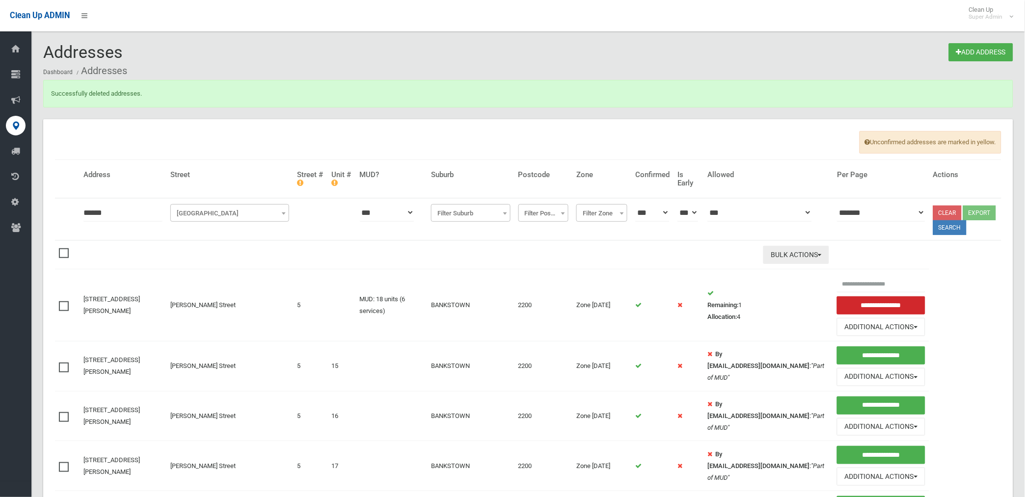
click at [771, 254] on button "Bulk Actions" at bounding box center [796, 255] width 66 height 18
click at [767, 272] on link "Delete Selected" at bounding box center [822, 275] width 117 height 17
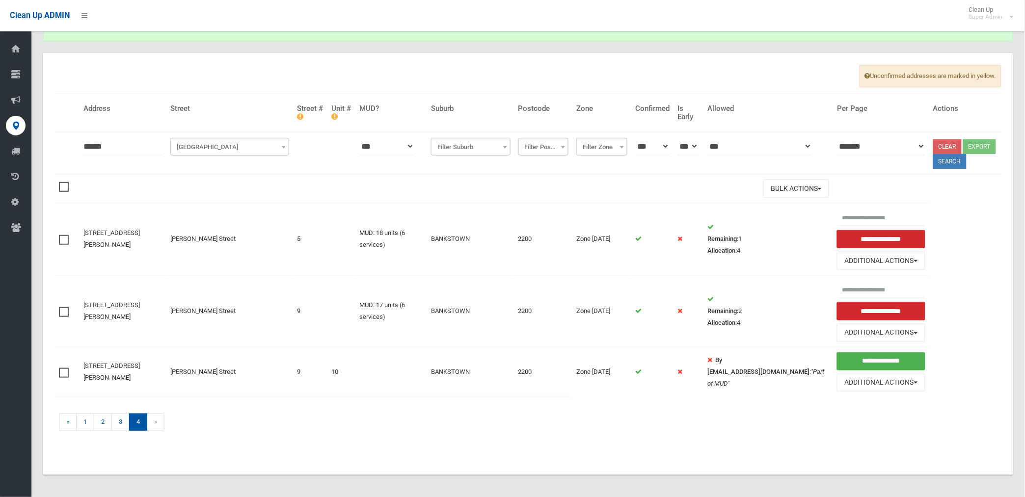
scroll to position [69, 0]
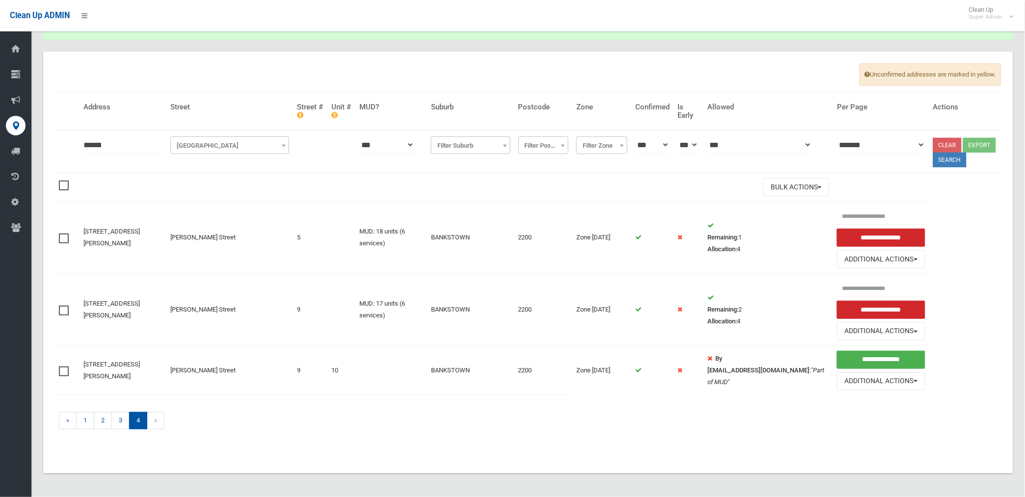
click at [65, 367] on span at bounding box center [66, 367] width 15 height 0
click at [786, 182] on button "Bulk Actions" at bounding box center [796, 187] width 66 height 18
click at [786, 203] on link "Delete Selected" at bounding box center [822, 207] width 117 height 17
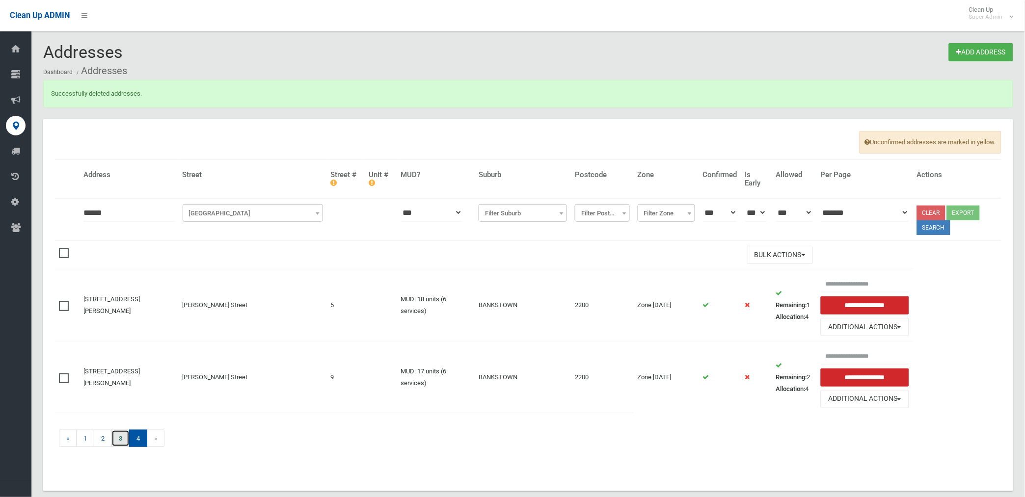
click at [119, 438] on link "3" at bounding box center [120, 438] width 18 height 17
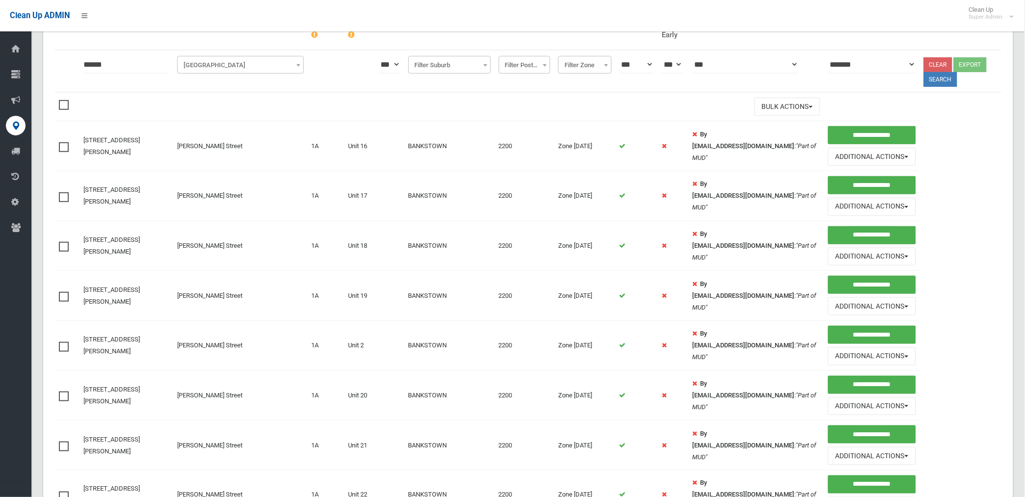
scroll to position [163, 0]
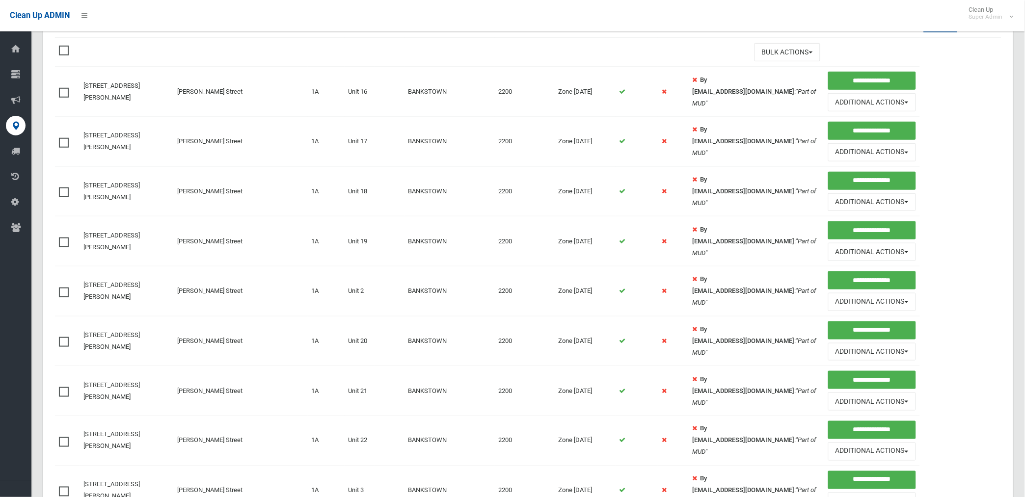
click at [64, 88] on span at bounding box center [66, 88] width 15 height 0
click at [64, 138] on span at bounding box center [66, 138] width 15 height 0
click at [66, 188] on span at bounding box center [66, 188] width 15 height 0
click at [62, 238] on span at bounding box center [66, 238] width 15 height 0
click at [62, 288] on span at bounding box center [66, 288] width 15 height 0
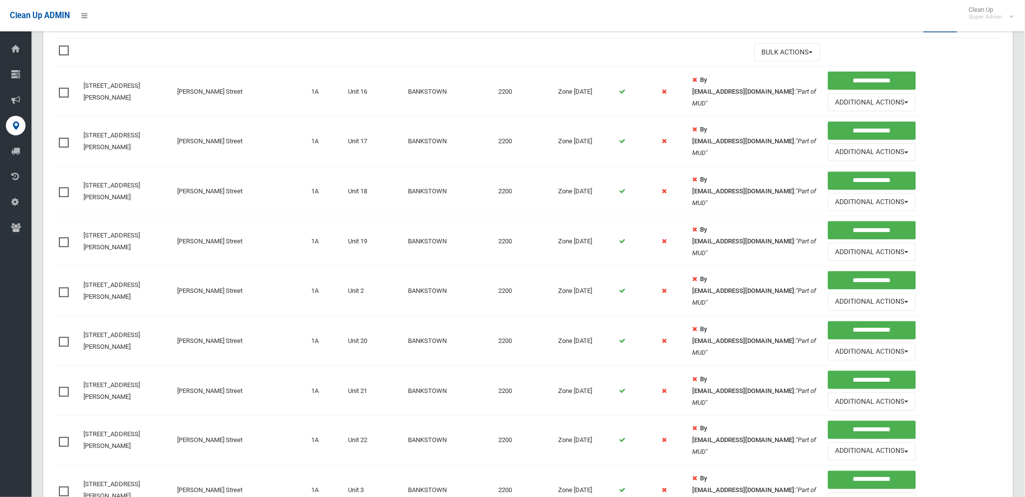
click at [57, 343] on td at bounding box center [67, 341] width 25 height 50
click at [67, 337] on span at bounding box center [66, 337] width 15 height 0
click at [66, 387] on span at bounding box center [66, 387] width 15 height 0
click at [64, 437] on span at bounding box center [66, 437] width 15 height 0
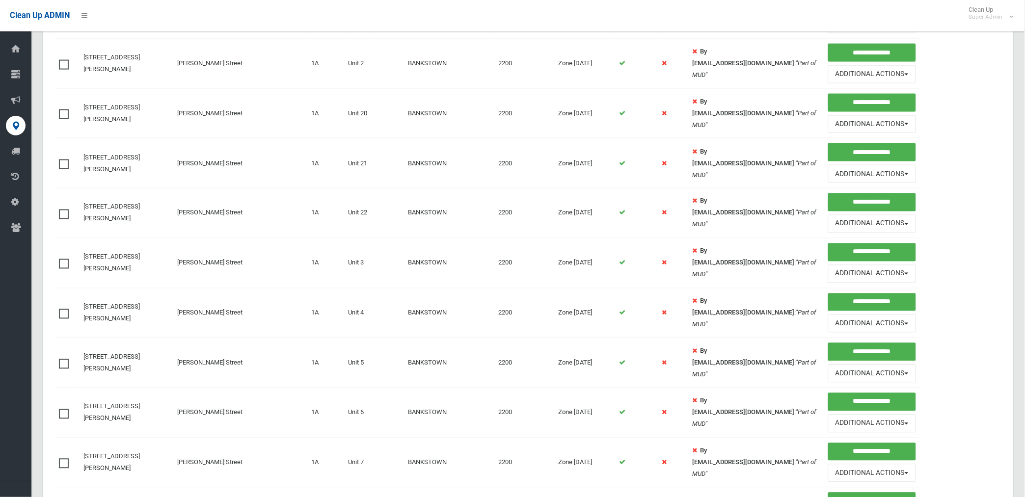
scroll to position [436, 0]
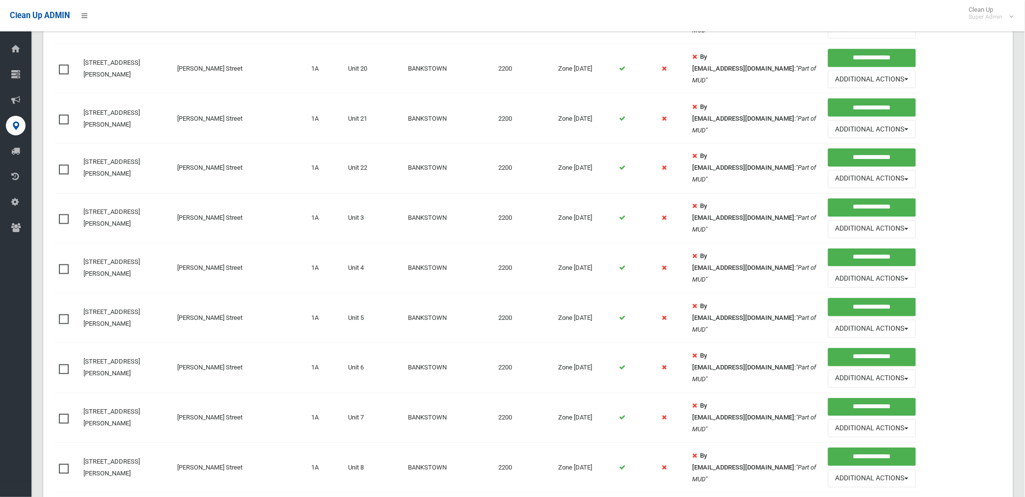
click at [65, 215] on span at bounding box center [66, 215] width 15 height 0
click at [65, 265] on span at bounding box center [66, 265] width 15 height 0
drag, startPoint x: 64, startPoint y: 322, endPoint x: 62, endPoint y: 356, distance: 34.9
click at [64, 315] on span at bounding box center [66, 315] width 15 height 0
click at [61, 365] on span at bounding box center [66, 365] width 15 height 0
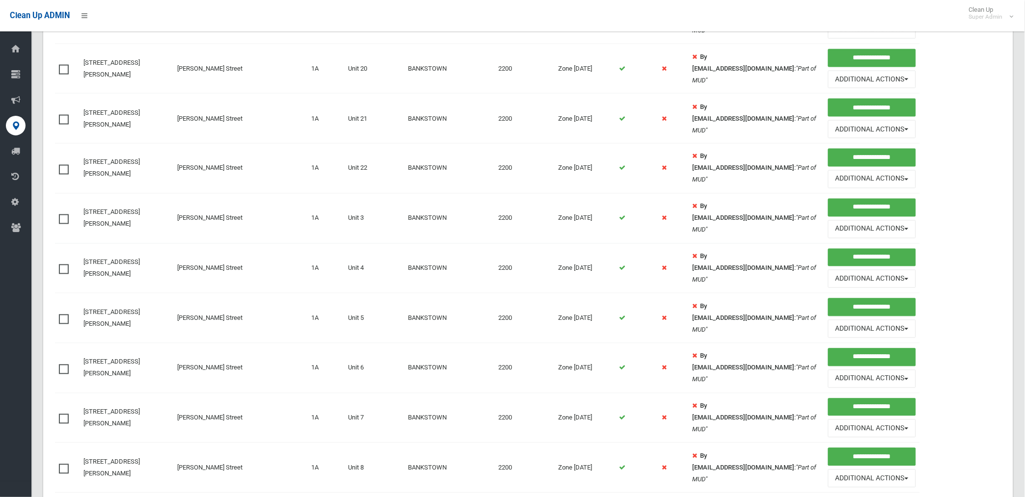
click at [61, 414] on span at bounding box center [66, 414] width 15 height 0
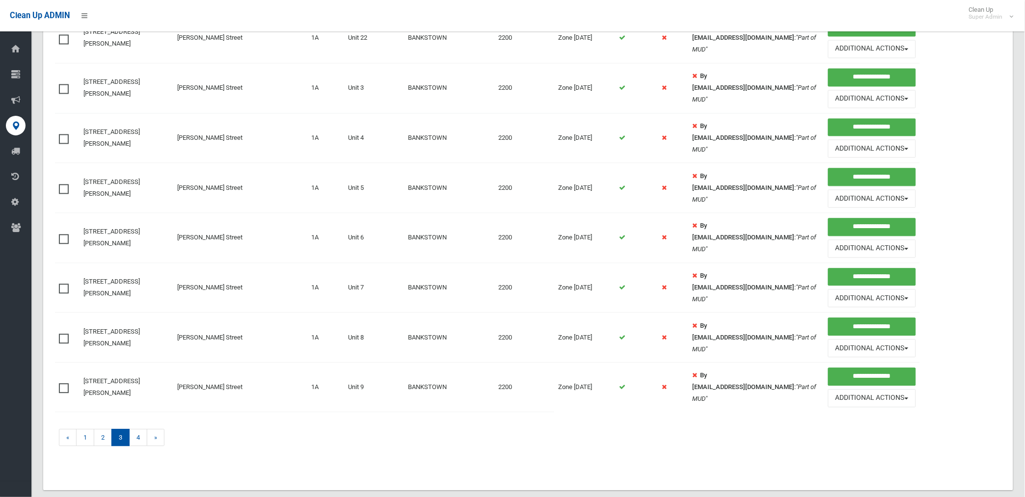
scroll to position [587, 0]
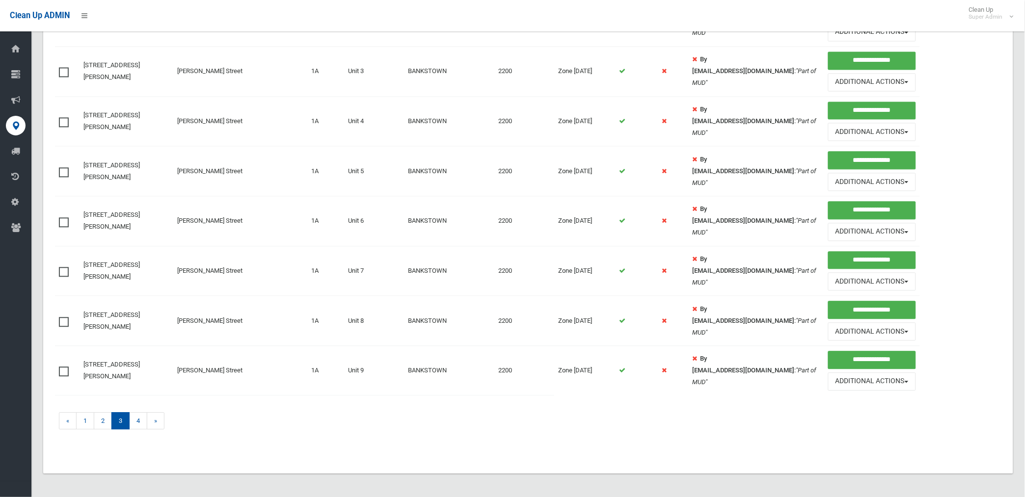
click at [65, 317] on span at bounding box center [66, 317] width 15 height 0
click at [62, 367] on span at bounding box center [66, 367] width 15 height 0
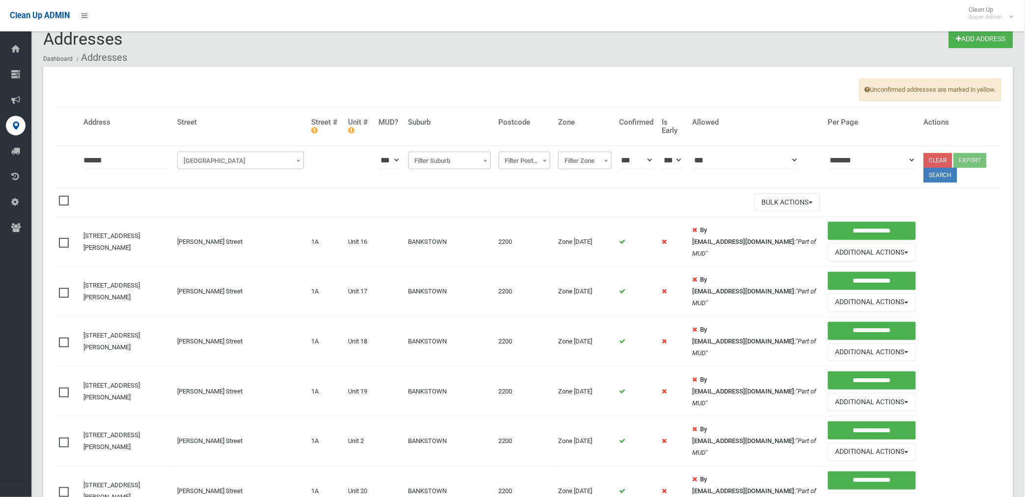
scroll to position [0, 0]
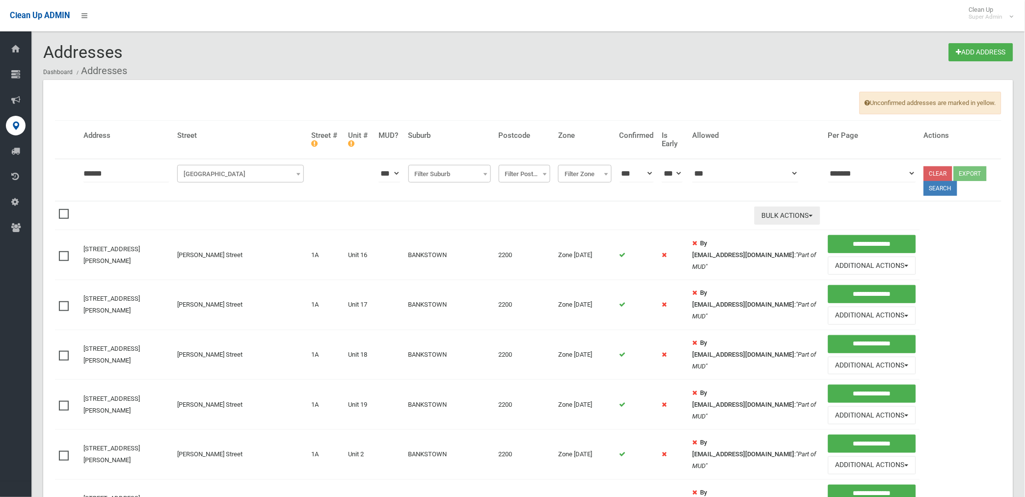
click at [774, 214] on button "Bulk Actions" at bounding box center [788, 216] width 66 height 18
click at [763, 238] on link "Delete Selected" at bounding box center [813, 236] width 117 height 17
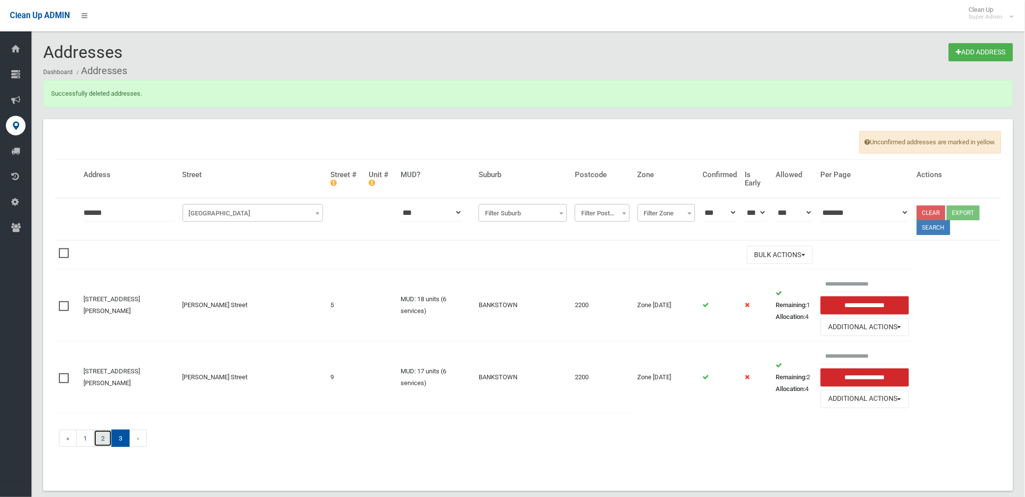
click at [105, 438] on link "2" at bounding box center [103, 438] width 18 height 17
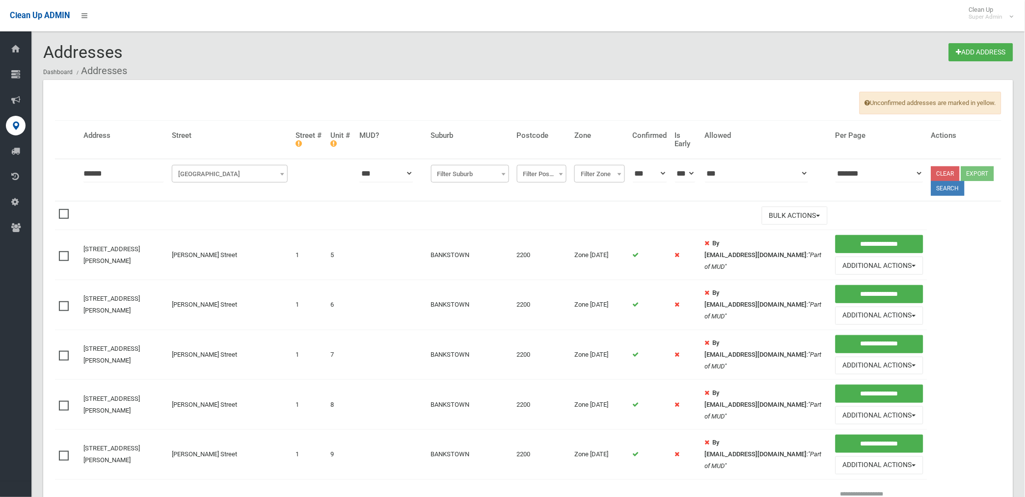
click at [66, 251] on span at bounding box center [66, 251] width 15 height 0
drag, startPoint x: 59, startPoint y: 307, endPoint x: 62, endPoint y: 332, distance: 25.2
click at [59, 301] on span at bounding box center [66, 301] width 15 height 0
click at [64, 351] on label at bounding box center [66, 355] width 15 height 12
click at [68, 401] on span at bounding box center [66, 401] width 15 height 0
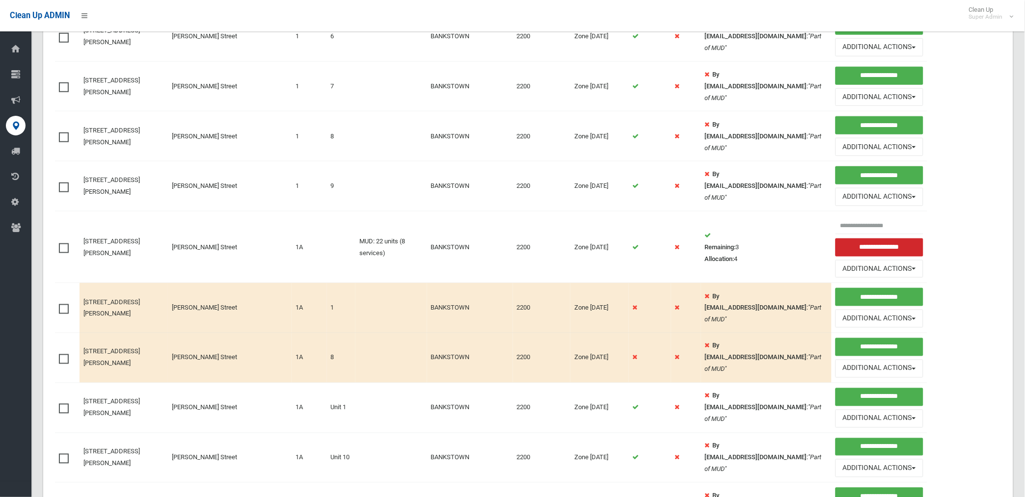
scroll to position [272, 0]
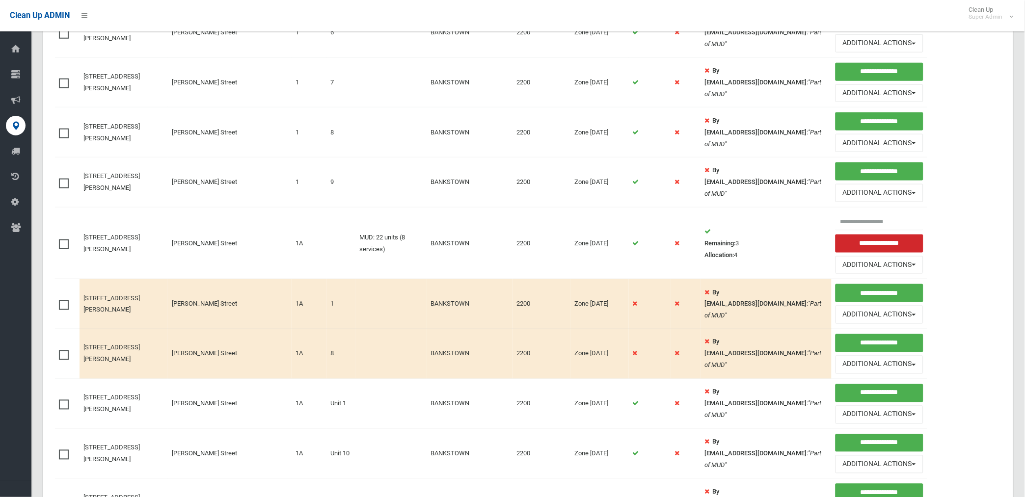
click at [64, 179] on span at bounding box center [66, 179] width 15 height 0
click at [66, 300] on span at bounding box center [66, 300] width 15 height 0
click at [64, 351] on span at bounding box center [66, 351] width 15 height 0
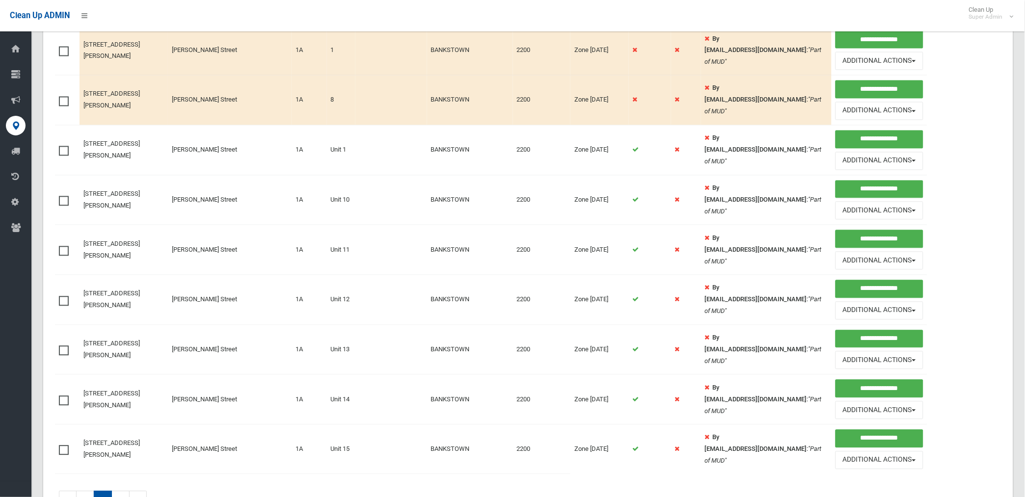
scroll to position [545, 0]
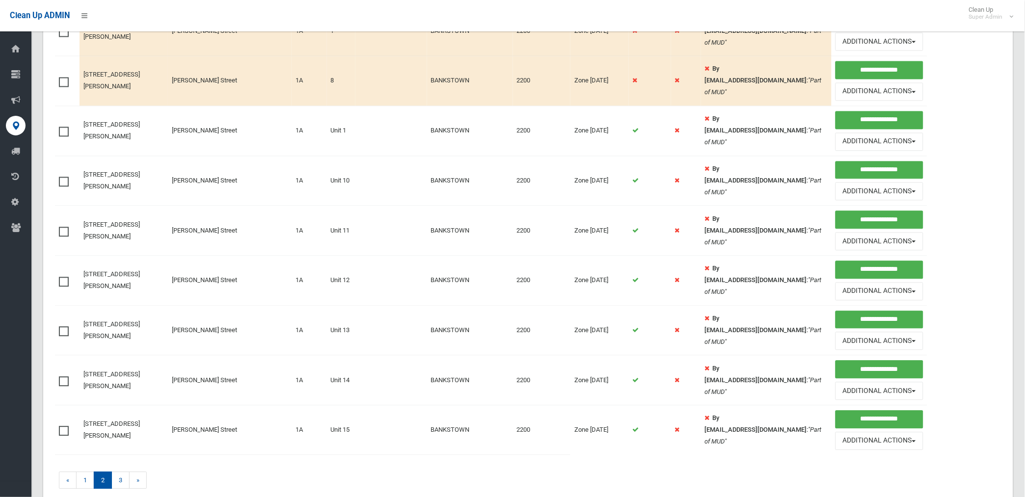
click at [62, 127] on span at bounding box center [66, 127] width 15 height 0
click at [64, 177] on span at bounding box center [66, 177] width 15 height 0
click at [62, 227] on span at bounding box center [66, 227] width 15 height 0
click at [61, 277] on span at bounding box center [66, 277] width 15 height 0
click at [64, 327] on span at bounding box center [66, 327] width 15 height 0
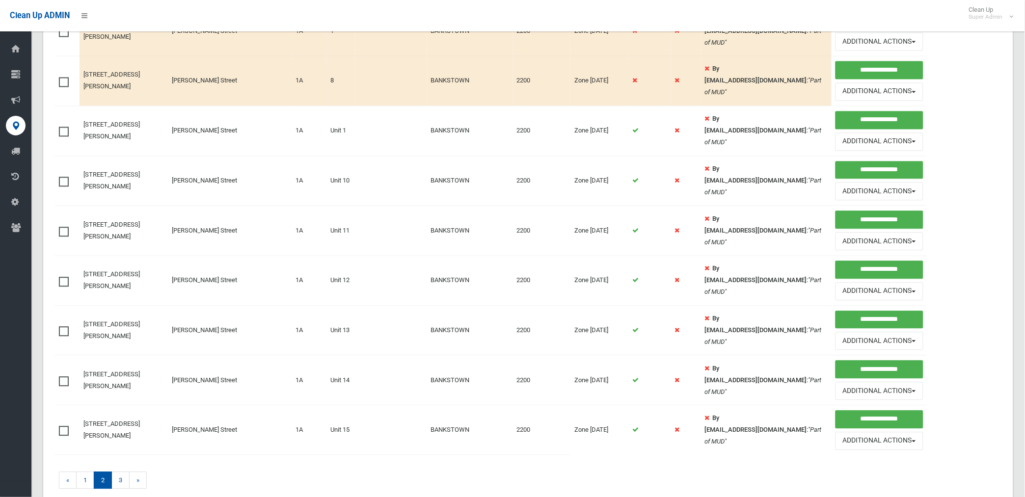
click at [67, 377] on span at bounding box center [66, 377] width 15 height 0
click at [61, 427] on span at bounding box center [66, 427] width 15 height 0
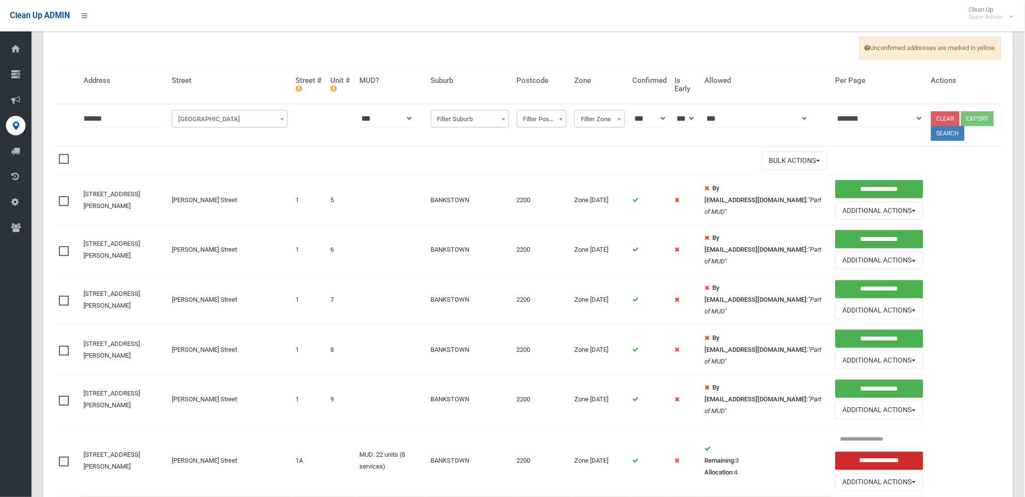
scroll to position [54, 0]
click at [773, 162] on button "Bulk Actions" at bounding box center [795, 161] width 66 height 18
click at [772, 183] on link "Delete Selected" at bounding box center [820, 181] width 117 height 17
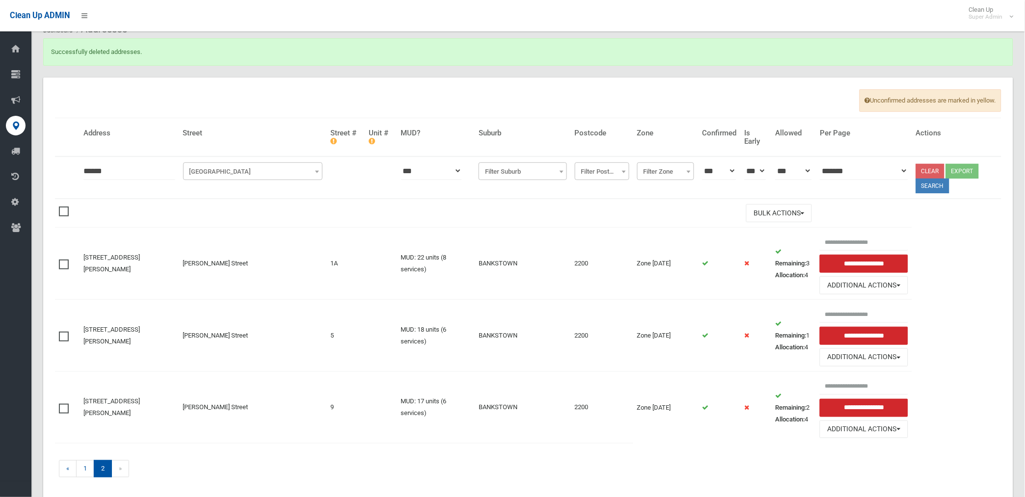
scroll to position [91, 0]
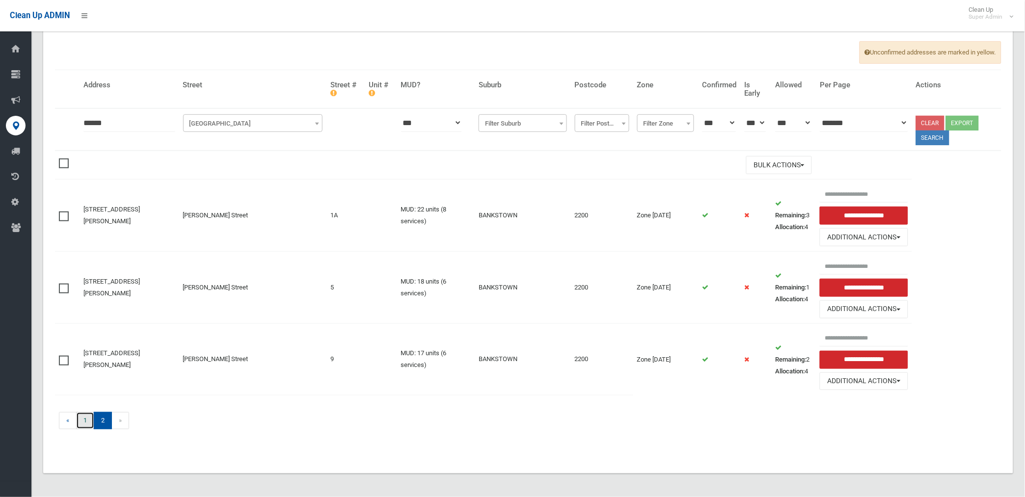
click at [82, 419] on link "1" at bounding box center [85, 420] width 18 height 17
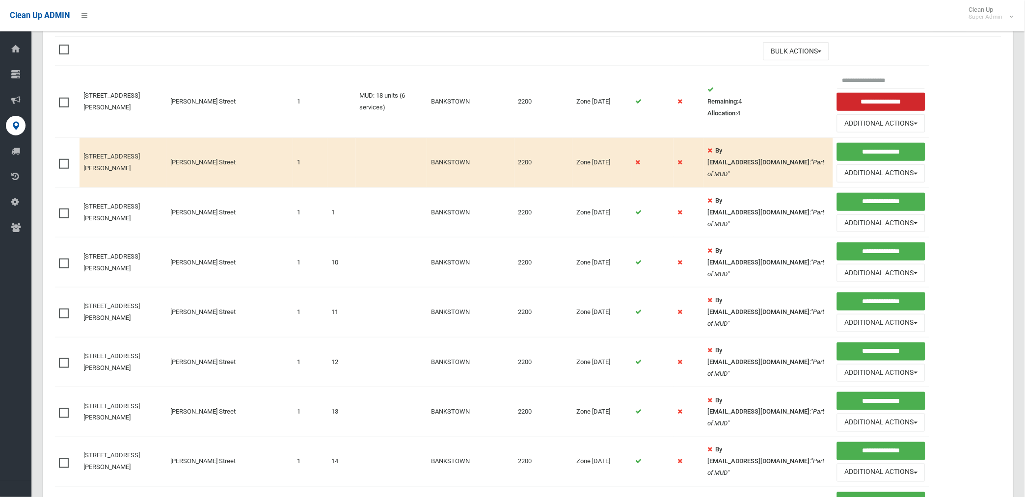
scroll to position [163, 0]
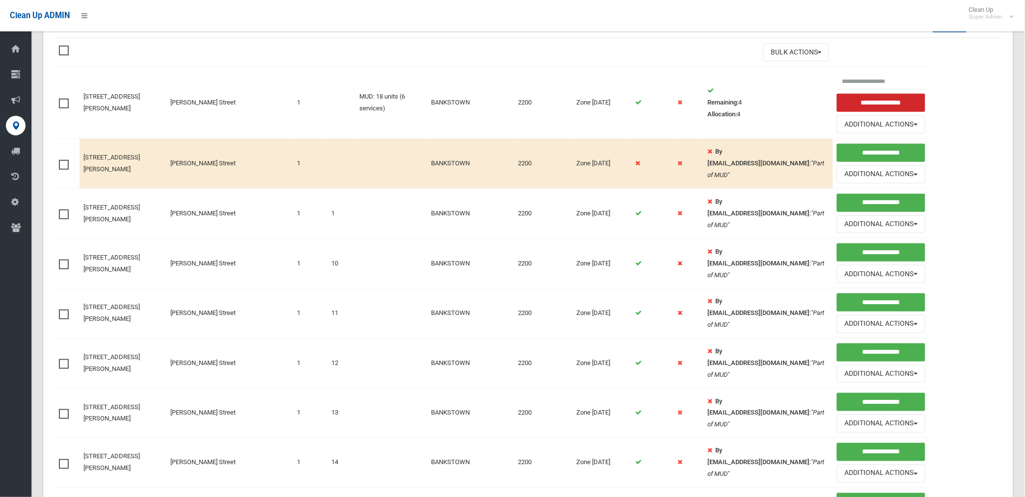
click at [64, 160] on span at bounding box center [66, 160] width 15 height 0
click at [62, 210] on span at bounding box center [66, 210] width 15 height 0
click at [64, 260] on span at bounding box center [66, 260] width 15 height 0
click at [64, 310] on span at bounding box center [66, 310] width 15 height 0
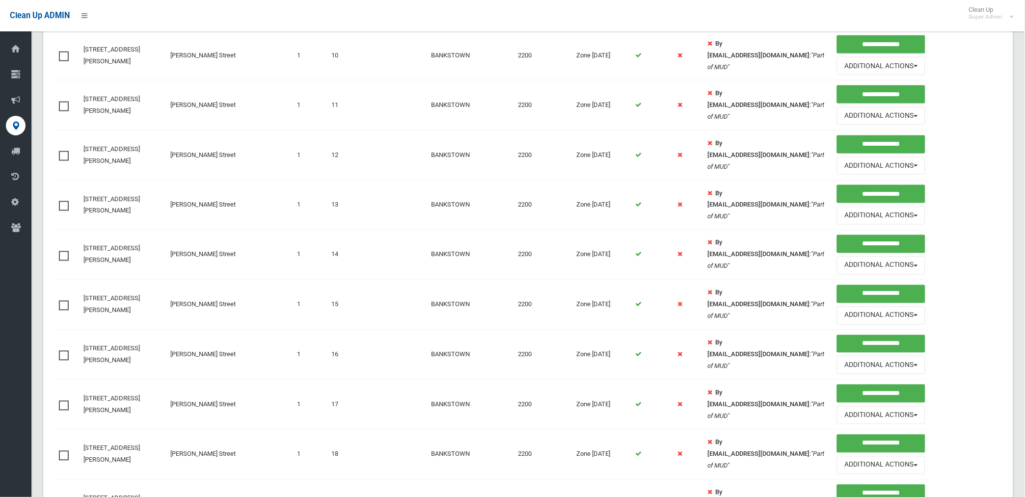
scroll to position [381, 0]
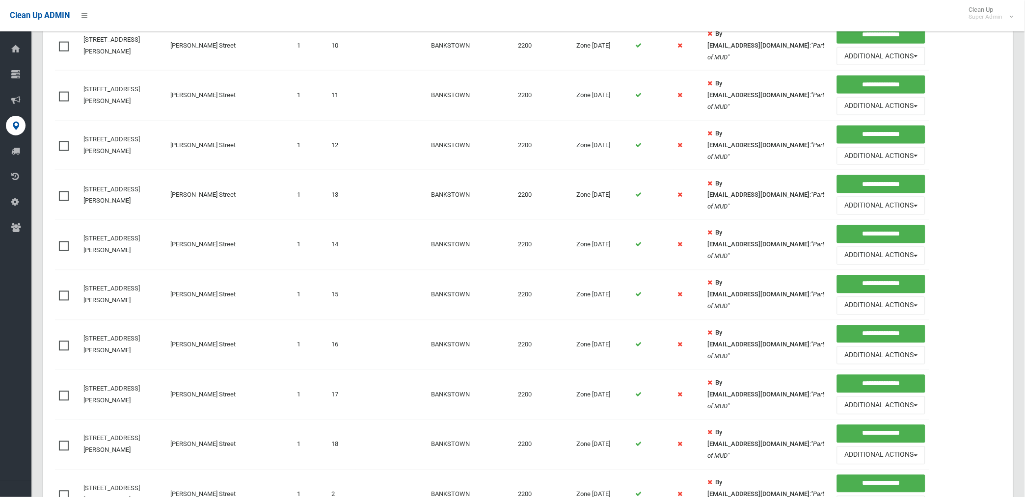
click at [61, 141] on span at bounding box center [66, 141] width 15 height 0
drag, startPoint x: 64, startPoint y: 198, endPoint x: 69, endPoint y: 231, distance: 32.7
click at [64, 191] on span at bounding box center [66, 191] width 15 height 0
click at [63, 242] on span at bounding box center [66, 242] width 15 height 0
click at [66, 291] on span at bounding box center [66, 291] width 15 height 0
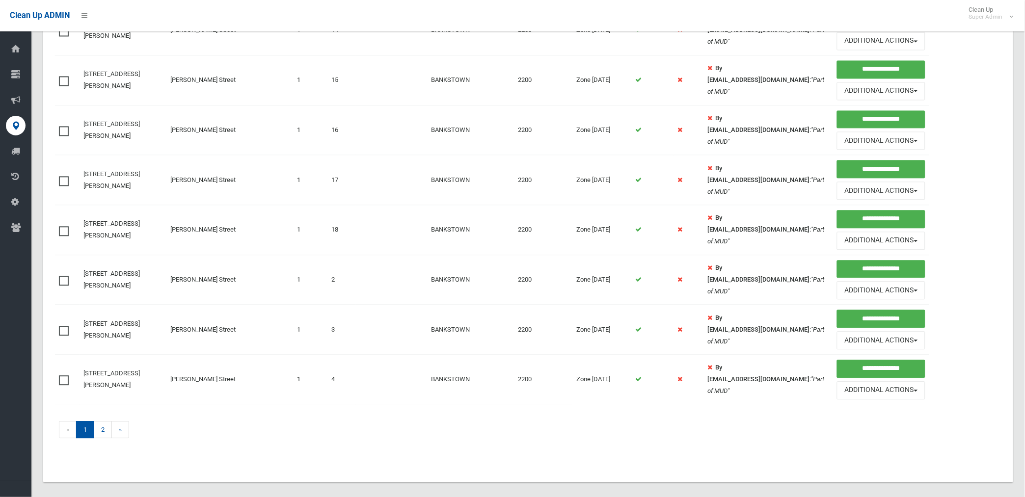
scroll to position [600, 0]
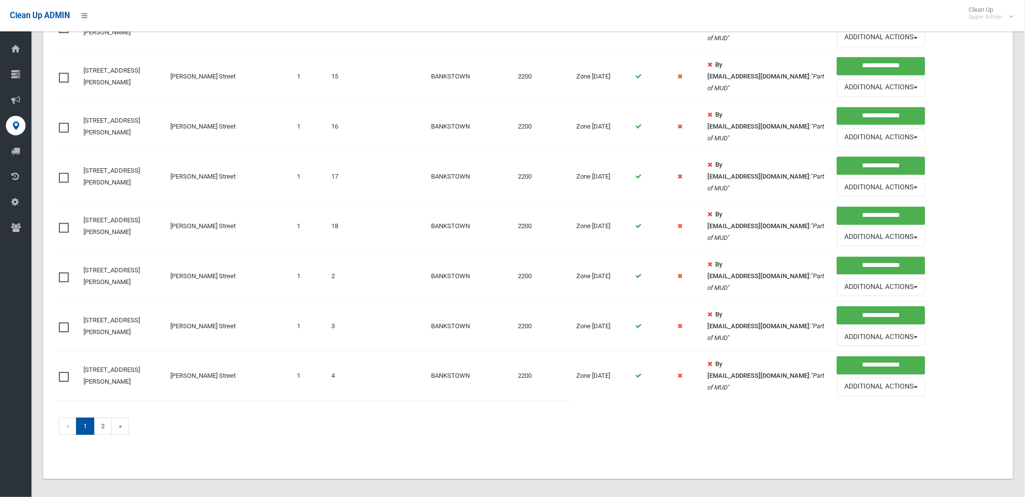
click at [65, 123] on span at bounding box center [66, 123] width 15 height 0
click at [63, 173] on span at bounding box center [66, 173] width 15 height 0
click at [64, 223] on span at bounding box center [66, 223] width 15 height 0
click at [65, 272] on span at bounding box center [66, 272] width 15 height 0
click at [66, 323] on span at bounding box center [66, 323] width 15 height 0
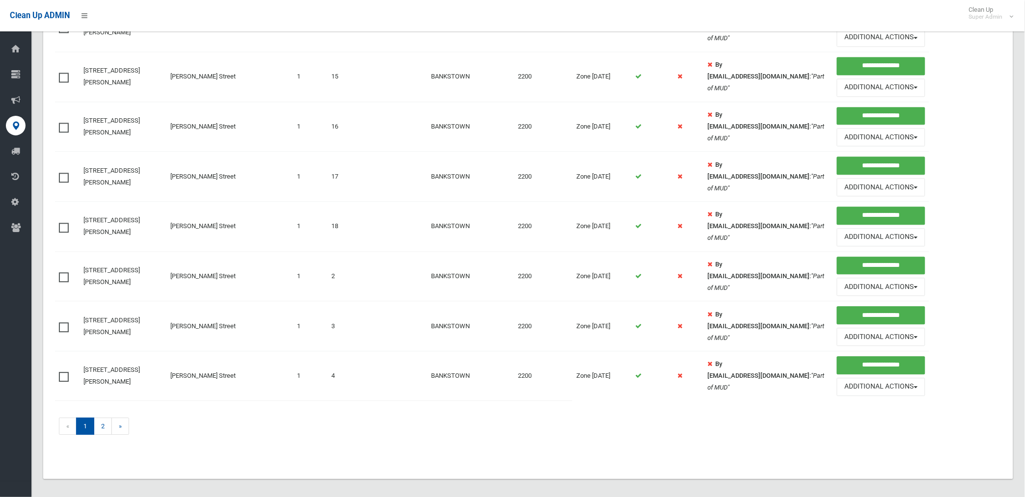
click at [63, 372] on span at bounding box center [66, 372] width 15 height 0
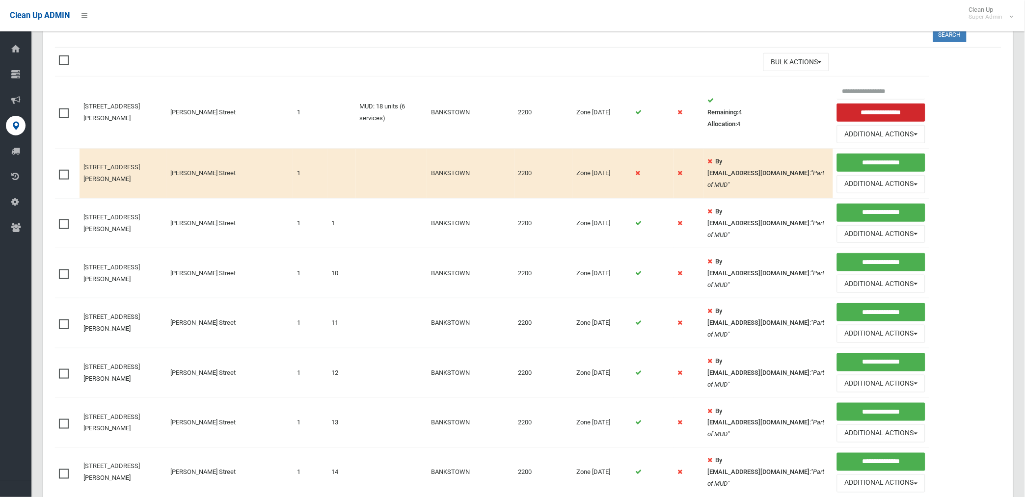
scroll to position [109, 0]
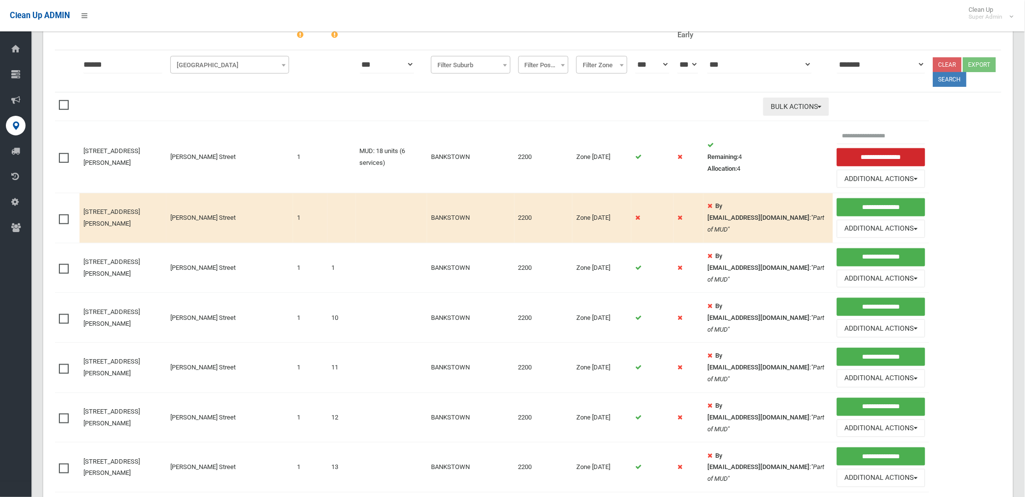
click at [777, 101] on button "Bulk Actions" at bounding box center [796, 107] width 66 height 18
click at [772, 123] on link "Delete Selected" at bounding box center [822, 127] width 117 height 17
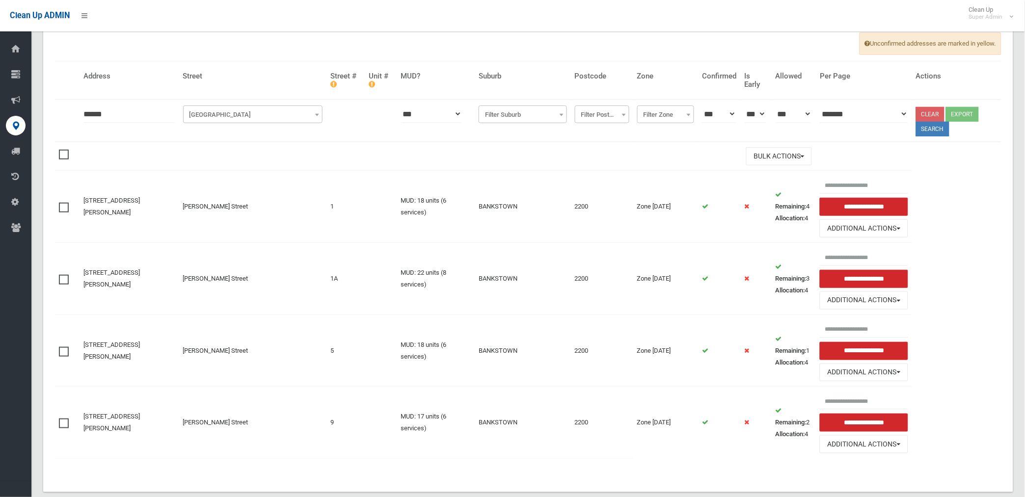
scroll to position [118, 0]
